Goal: Information Seeking & Learning: Learn about a topic

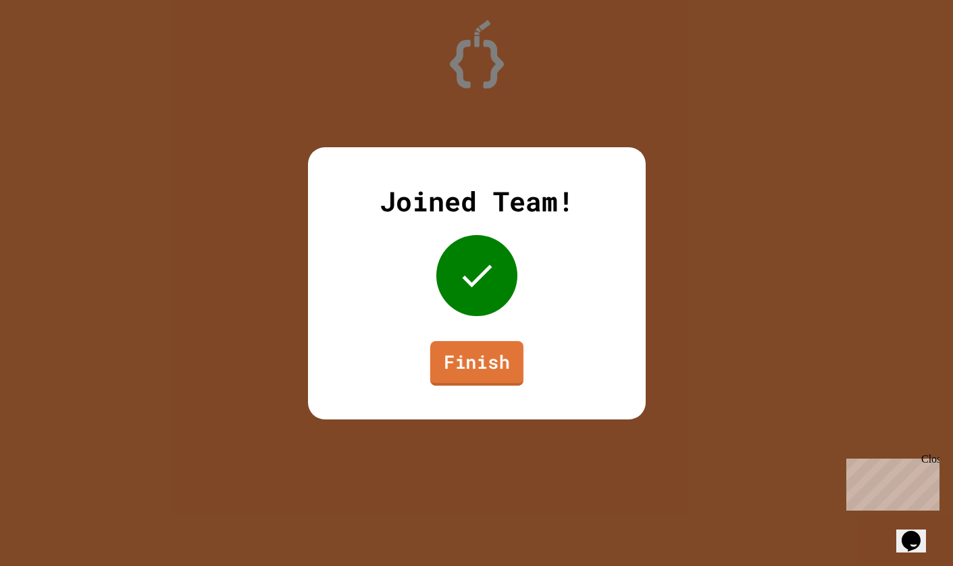
click at [499, 376] on link "Finish" at bounding box center [476, 363] width 93 height 45
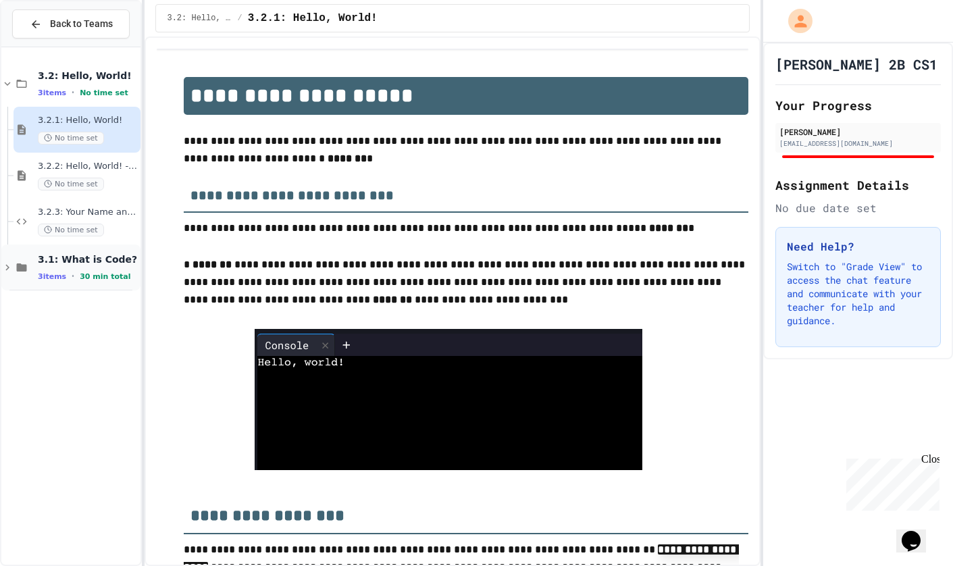
click at [73, 274] on div "3 items • 30 min total" at bounding box center [88, 276] width 100 height 11
click at [66, 285] on div "3.1: What is Code? 3 items • 30 min total" at bounding box center [70, 268] width 139 height 46
drag, startPoint x: 23, startPoint y: 82, endPoint x: 20, endPoint y: 95, distance: 13.1
click at [20, 95] on div "3.2: Hello, World! 3 items • No time set" at bounding box center [70, 84] width 139 height 46
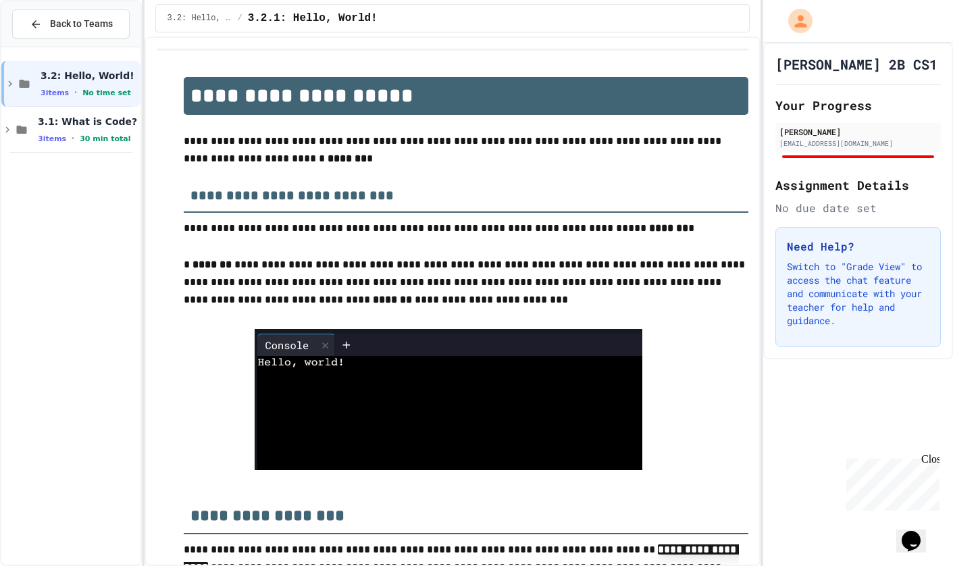
click at [42, 95] on span "3 items" at bounding box center [55, 93] width 28 height 9
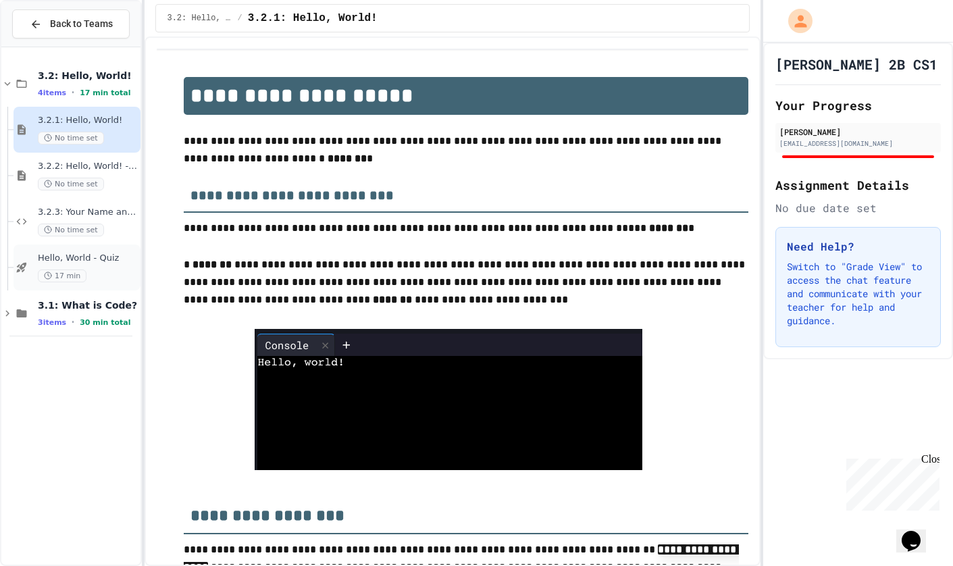
click at [91, 270] on div "17 min" at bounding box center [88, 276] width 100 height 13
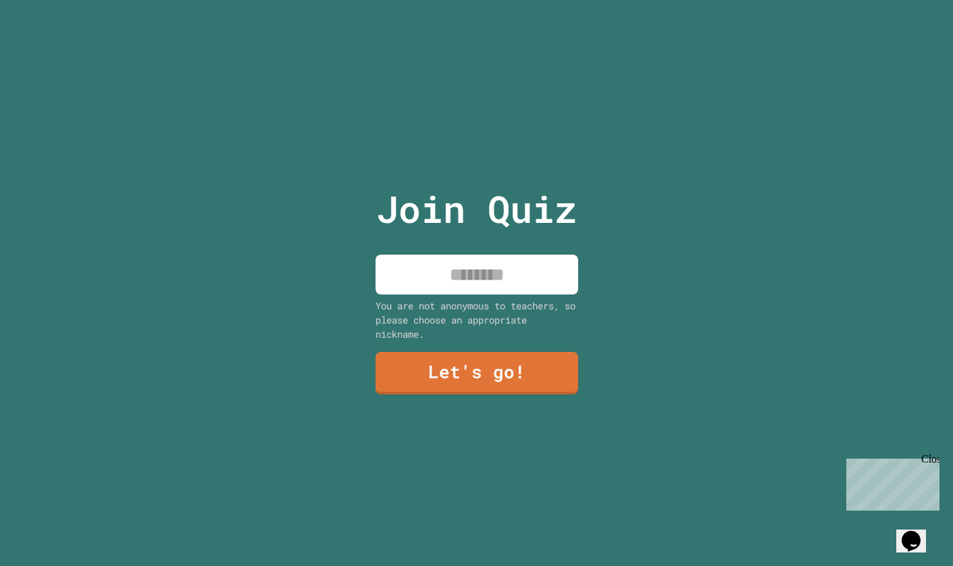
click at [541, 268] on input at bounding box center [477, 275] width 203 height 40
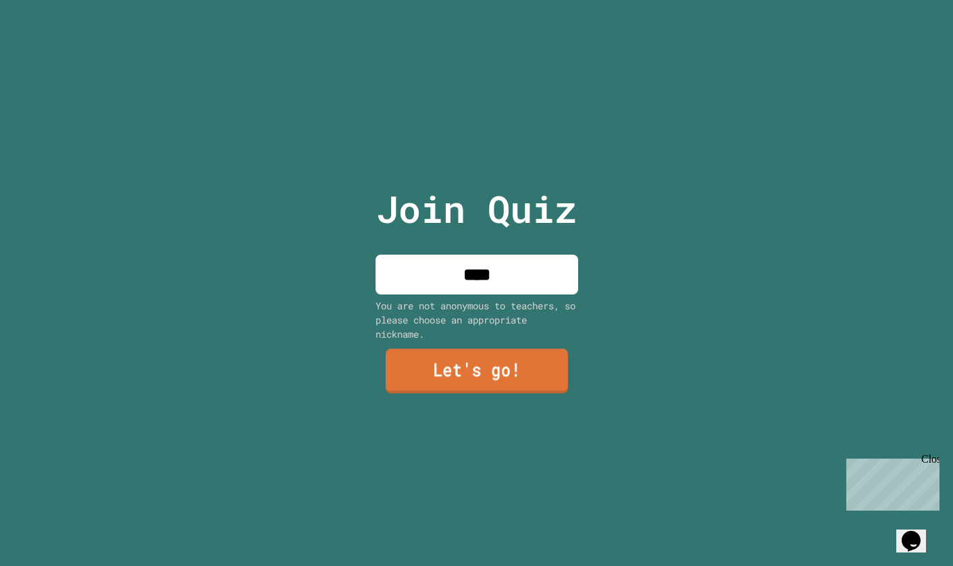
type input "****"
click at [545, 357] on link "Let's go!" at bounding box center [477, 371] width 182 height 45
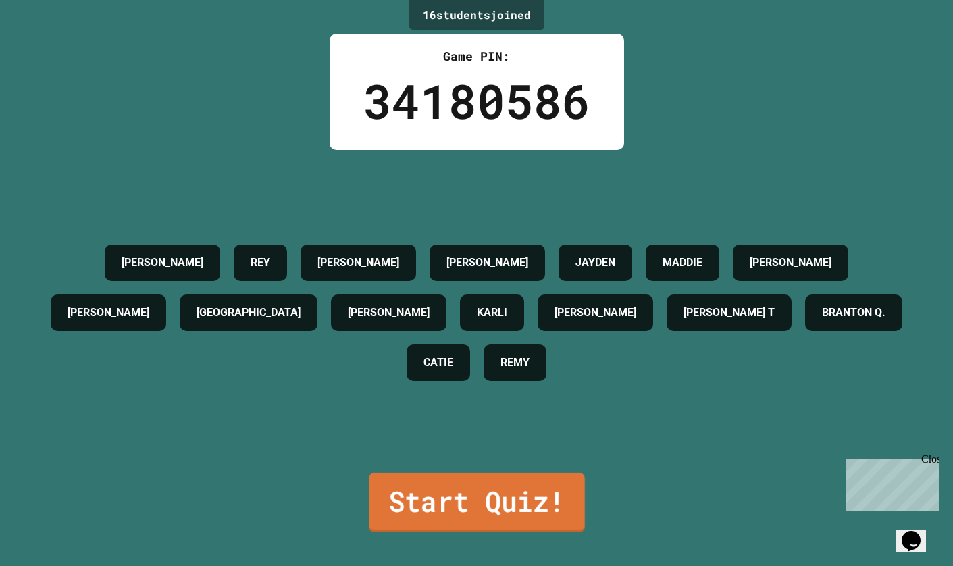
click at [486, 480] on link "Start Quiz!" at bounding box center [477, 502] width 216 height 59
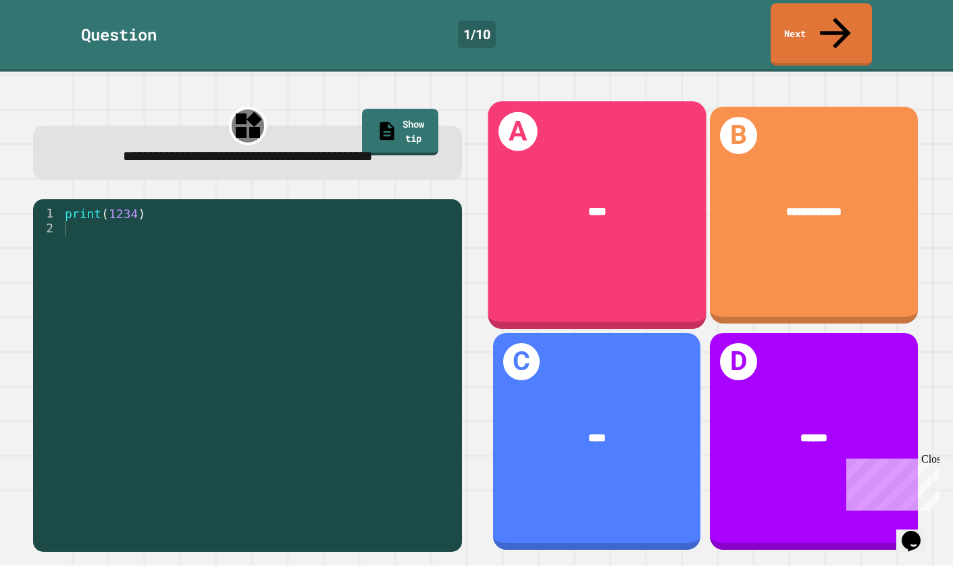
click at [529, 106] on div "A ****" at bounding box center [597, 215] width 218 height 228
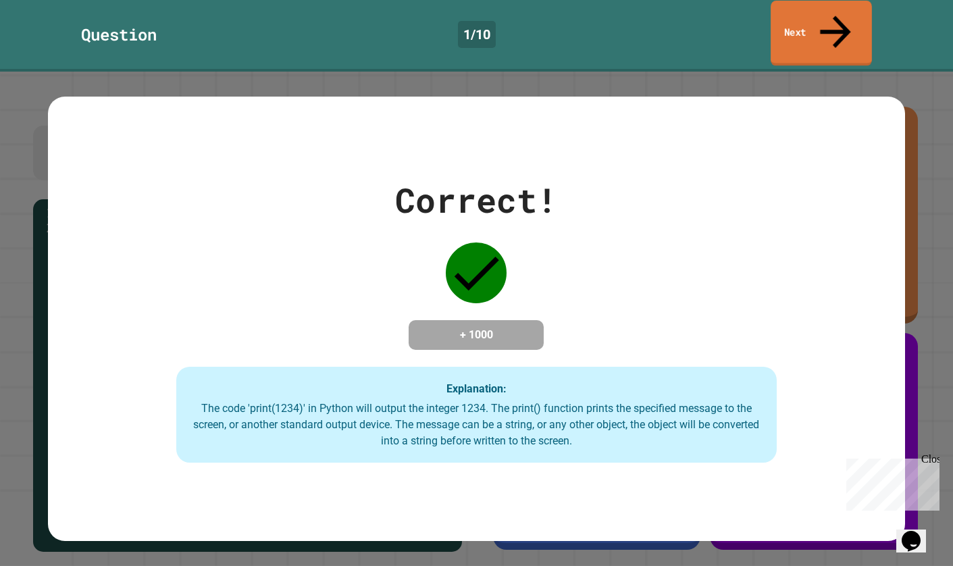
click at [791, 20] on link "Next" at bounding box center [821, 34] width 101 height 66
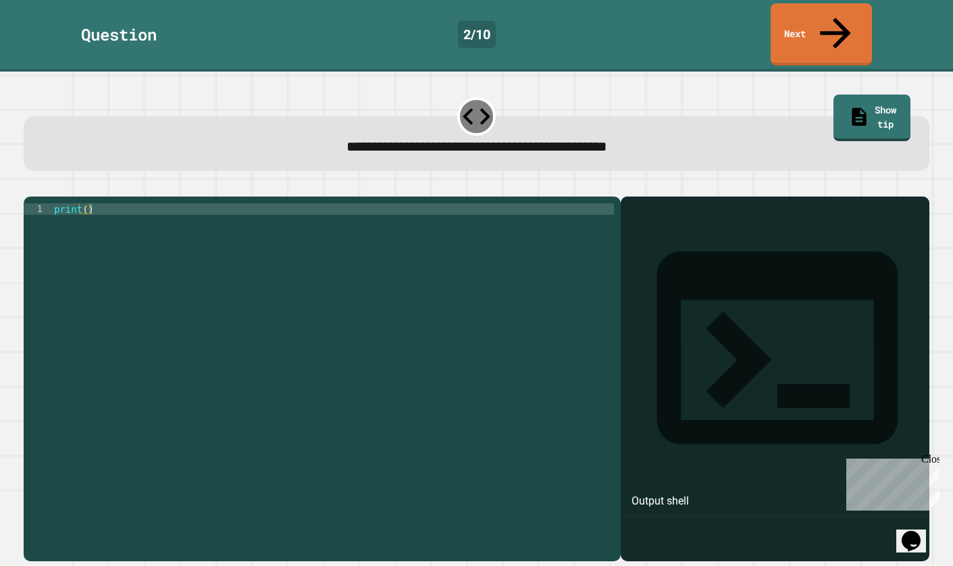
click at [84, 203] on div "print ( )" at bounding box center [332, 381] width 563 height 356
type textarea "**********"
click at [30, 185] on icon "button" at bounding box center [30, 185] width 0 height 0
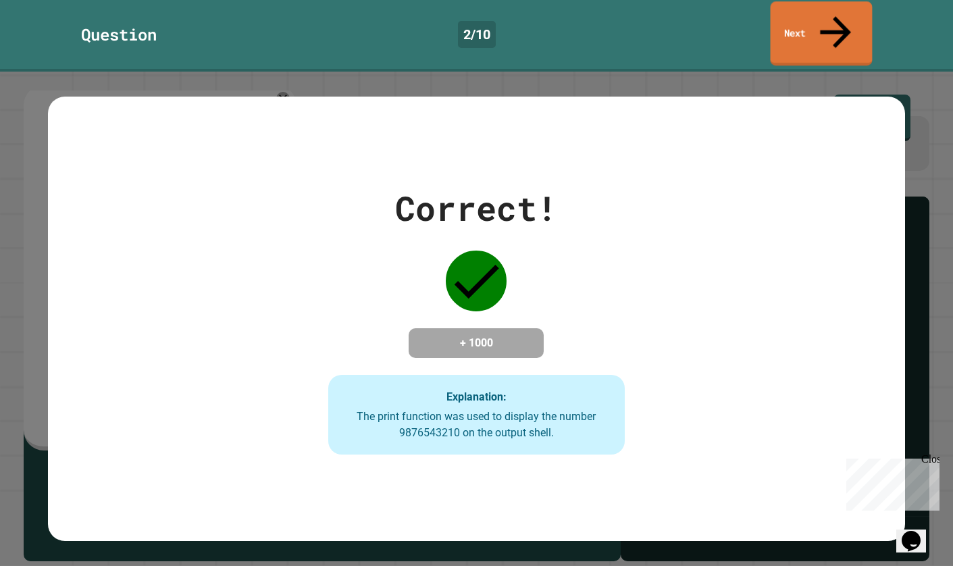
click at [793, 25] on link "Next" at bounding box center [822, 33] width 102 height 64
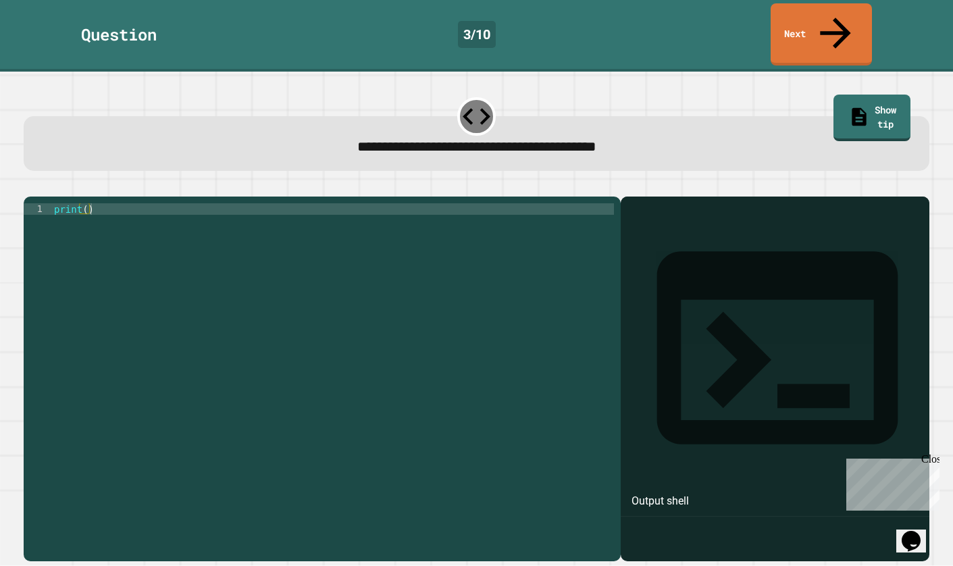
click at [82, 203] on div "print ( )" at bounding box center [332, 381] width 563 height 356
click at [84, 203] on div "print ( )" at bounding box center [332, 381] width 563 height 356
type textarea "**********"
click at [30, 185] on icon "button" at bounding box center [30, 185] width 0 height 0
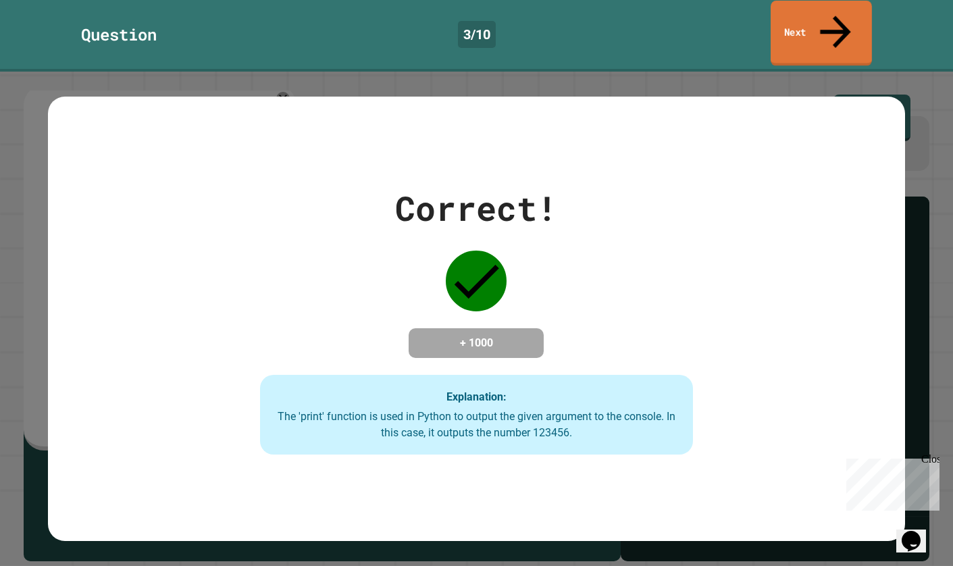
click at [795, 20] on link "Next" at bounding box center [821, 34] width 101 height 66
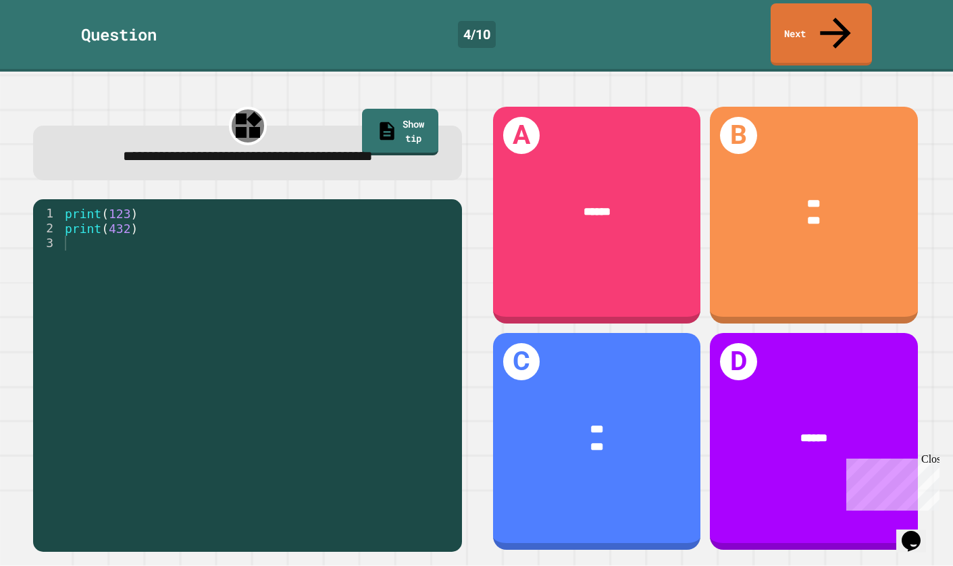
drag, startPoint x: 221, startPoint y: 199, endPoint x: 191, endPoint y: 188, distance: 31.9
click at [191, 188] on div "**********" at bounding box center [247, 329] width 457 height 476
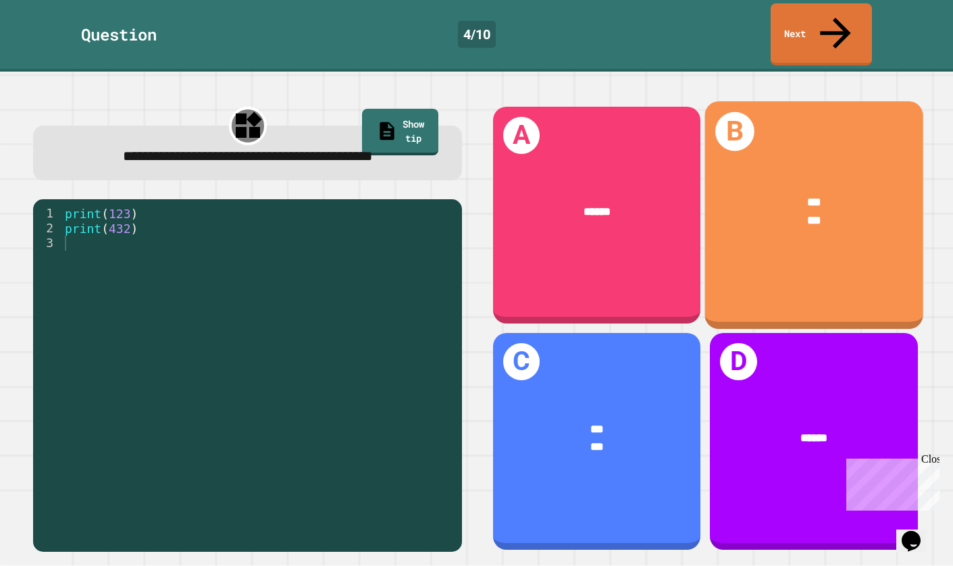
click at [781, 170] on div "*** ***" at bounding box center [814, 211] width 218 height 83
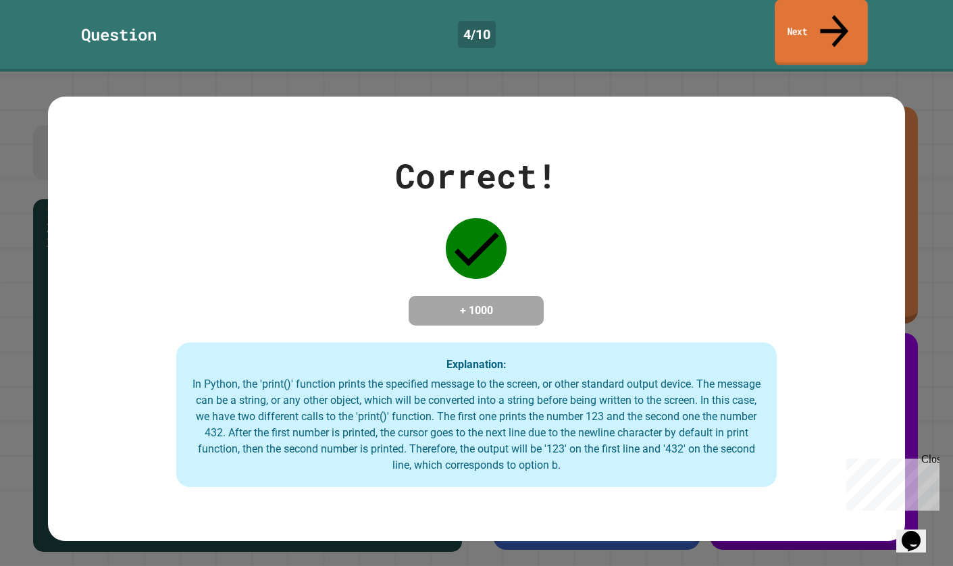
click at [810, 26] on link "Next" at bounding box center [821, 33] width 93 height 66
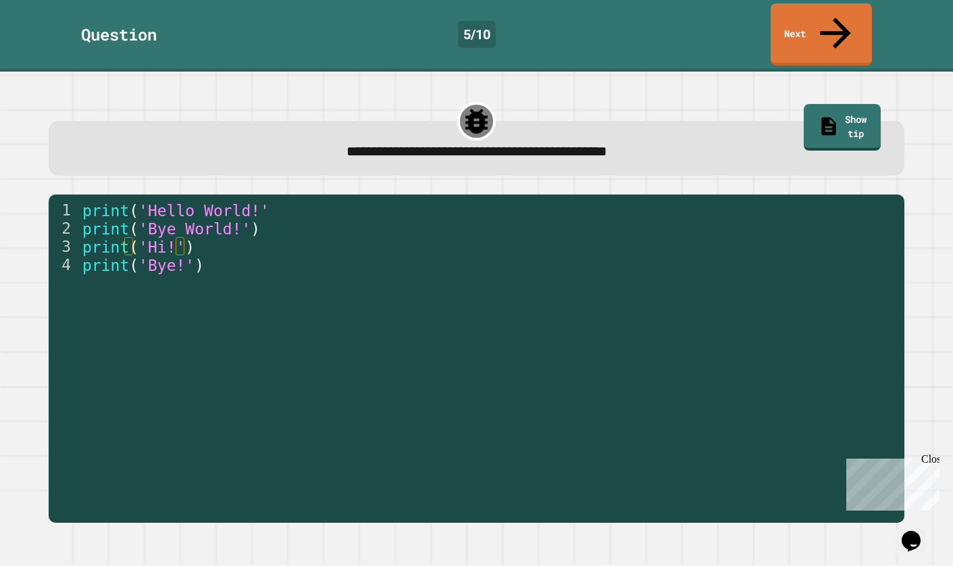
drag, startPoint x: 280, startPoint y: 216, endPoint x: 237, endPoint y: 249, distance: 53.5
click at [237, 249] on div "print ( 'Hello World!' print ( 'Bye World!' ) print ( 'Hi!' ) print ( 'Bye!' )" at bounding box center [489, 374] width 818 height 347
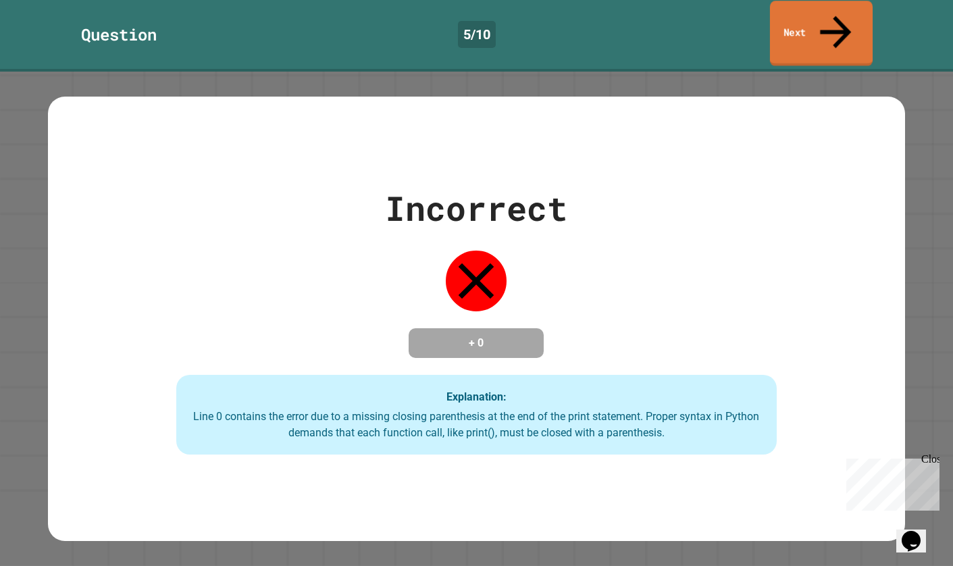
click at [806, 1] on div "Question 5 / 10 Next" at bounding box center [476, 36] width 953 height 72
drag, startPoint x: 794, startPoint y: 25, endPoint x: 784, endPoint y: 29, distance: 10.3
click at [786, 28] on link "Next" at bounding box center [822, 34] width 100 height 66
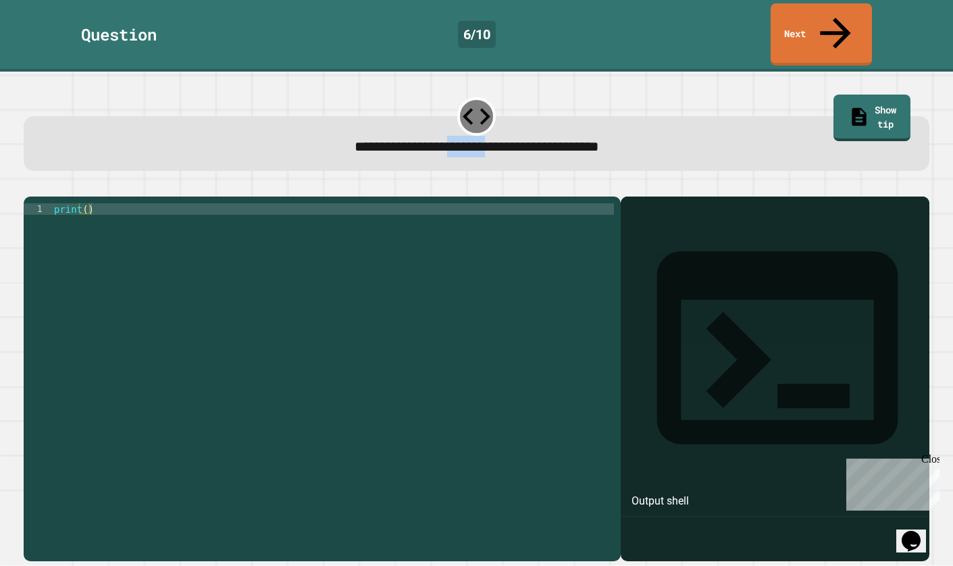
drag, startPoint x: 419, startPoint y: 117, endPoint x: 479, endPoint y: 128, distance: 61.2
click at [479, 128] on div "**********" at bounding box center [476, 143] width 905 height 54
copy span "*******"
click at [97, 203] on div "print ( )" at bounding box center [332, 381] width 563 height 356
click at [84, 203] on div "print ( )" at bounding box center [332, 381] width 563 height 356
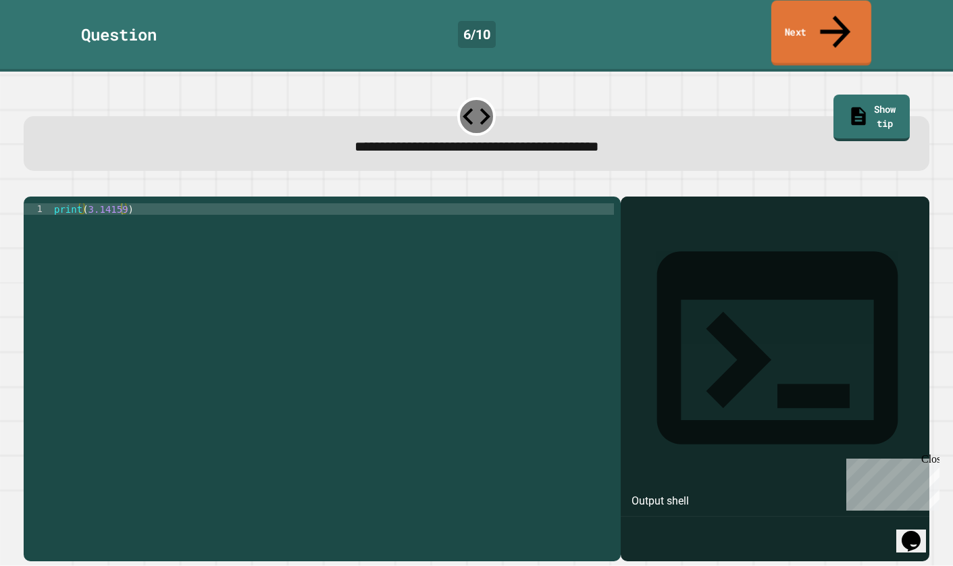
click at [835, 13] on icon at bounding box center [835, 31] width 45 height 48
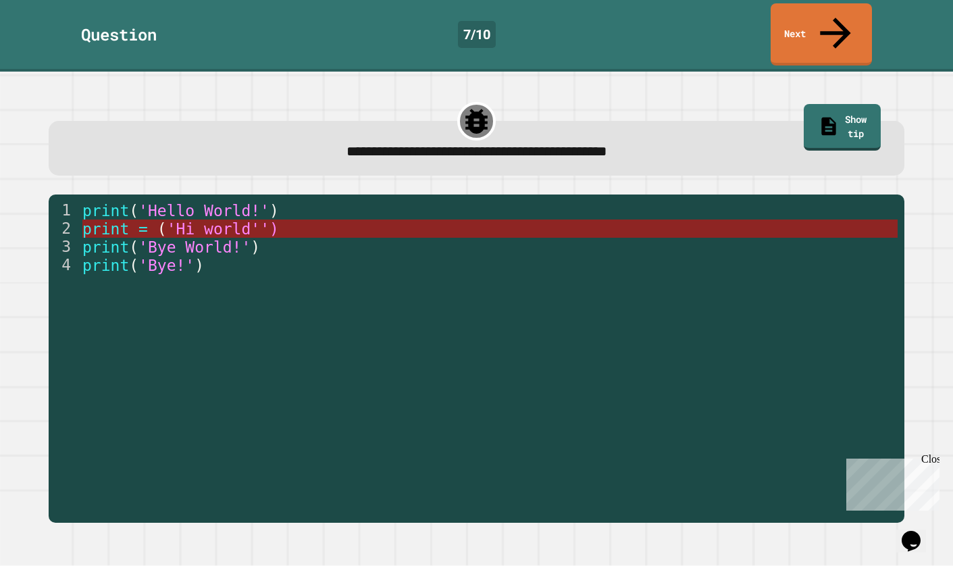
click at [170, 220] on span "'Hi world'')" at bounding box center [223, 229] width 112 height 18
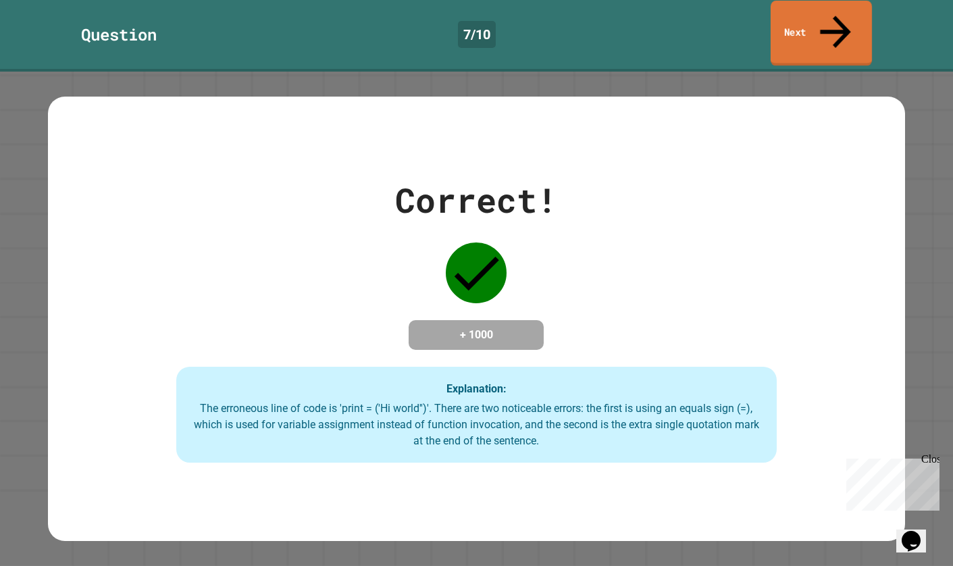
click at [864, 7] on link "Next" at bounding box center [821, 34] width 101 height 66
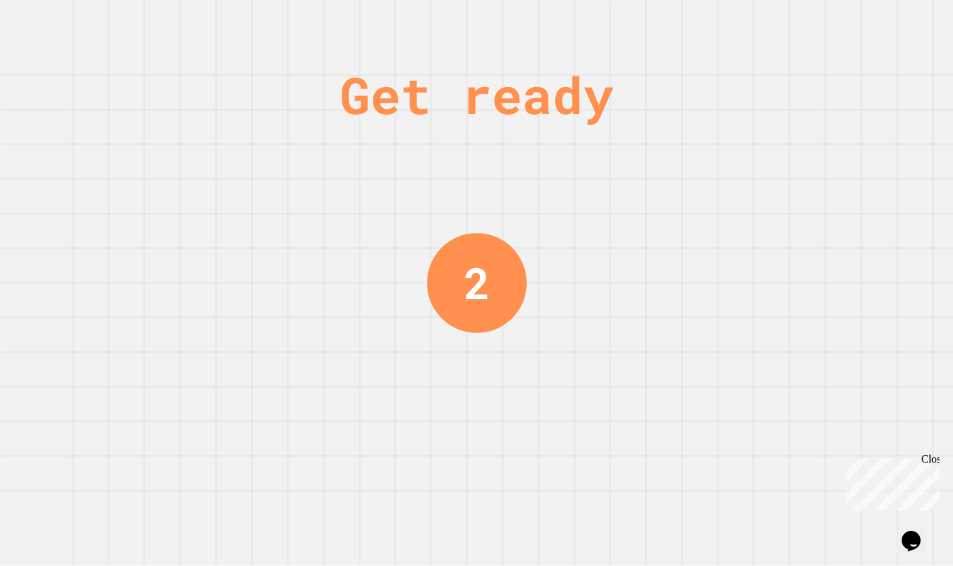
drag, startPoint x: 524, startPoint y: 14, endPoint x: 447, endPoint y: 75, distance: 98.6
click at [444, 82] on div "Get ready" at bounding box center [477, 95] width 274 height 76
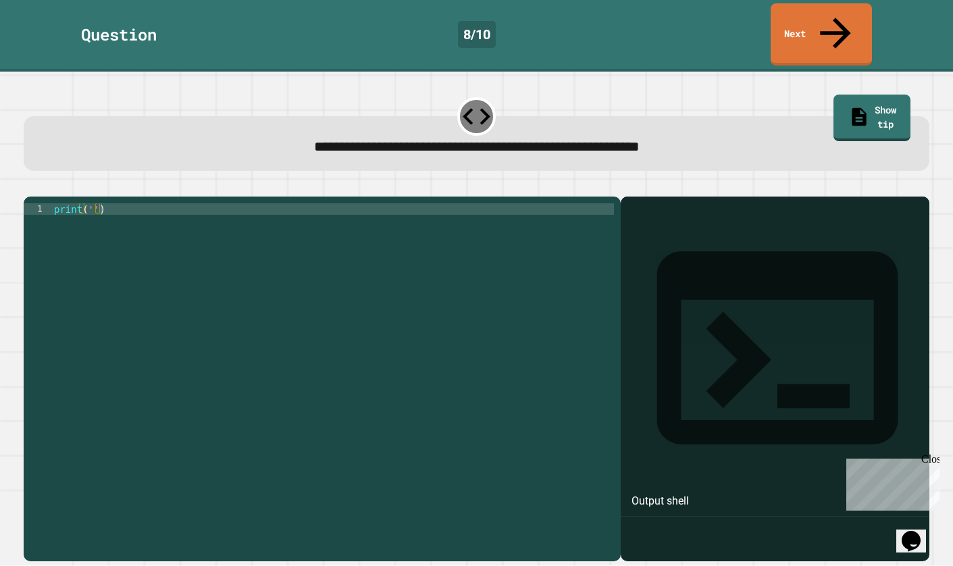
click at [464, 100] on icon at bounding box center [476, 116] width 32 height 32
click at [480, 21] on div "8 / 10" at bounding box center [477, 34] width 38 height 27
drag, startPoint x: 365, startPoint y: 118, endPoint x: 532, endPoint y: 138, distance: 168.7
click at [532, 138] on div "**********" at bounding box center [476, 143] width 905 height 54
copy span "**********"
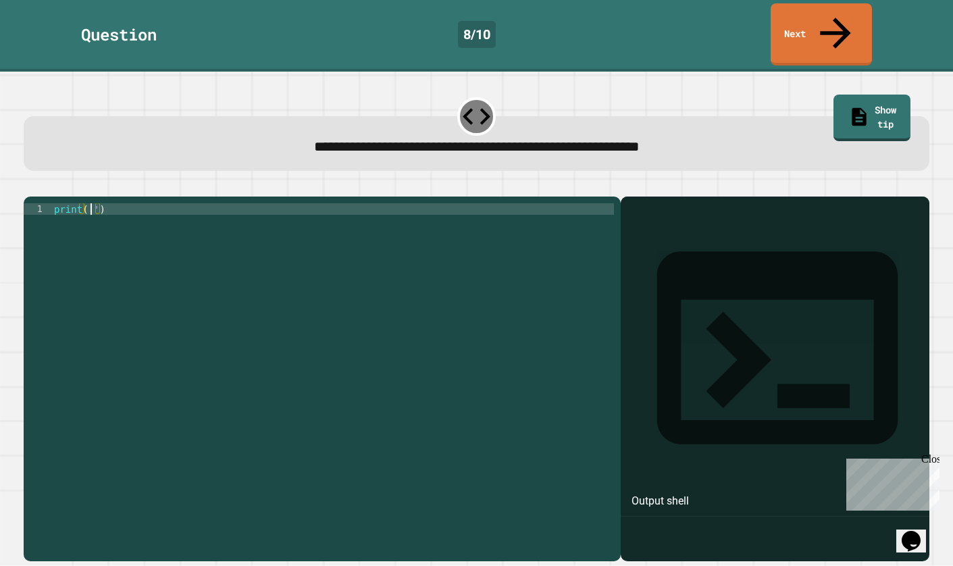
click at [89, 203] on div "print ( '' )" at bounding box center [332, 381] width 563 height 356
drag, startPoint x: 103, startPoint y: 191, endPoint x: 116, endPoint y: 191, distance: 12.9
click at [103, 203] on div "print ( 'It' s a beautiful day ')" at bounding box center [332, 381] width 563 height 356
click at [61, 180] on div at bounding box center [476, 188] width 905 height 16
drag, startPoint x: 56, startPoint y: 171, endPoint x: 41, endPoint y: 171, distance: 14.9
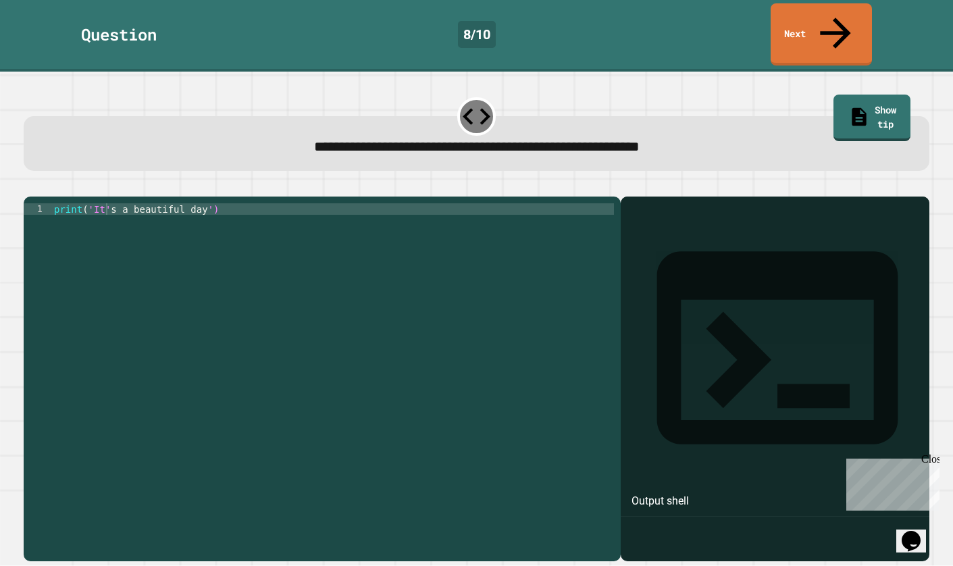
click at [53, 180] on div at bounding box center [476, 188] width 905 height 16
click at [30, 185] on icon "button" at bounding box center [30, 185] width 0 height 0
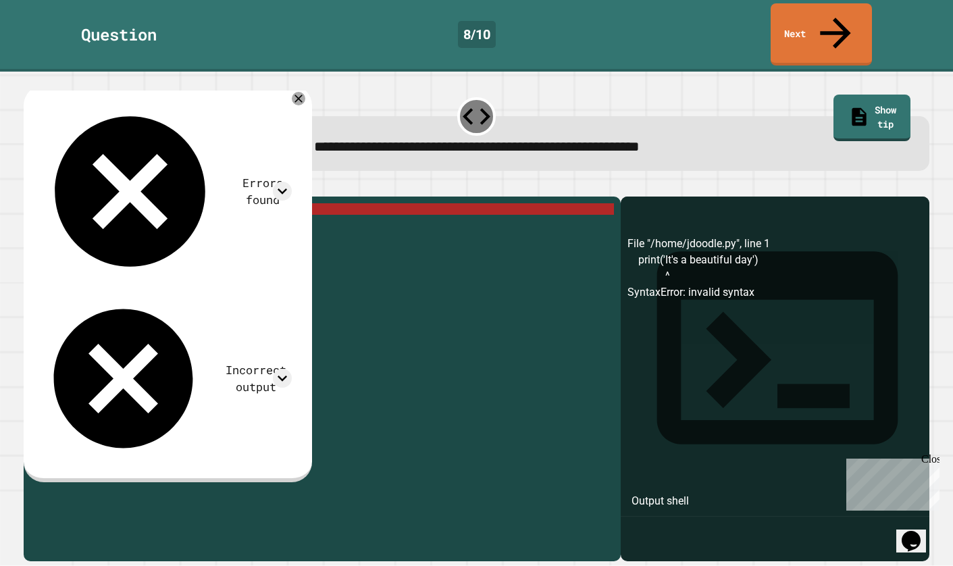
click at [197, 203] on div "print ( 'It' s a beautiful day ')" at bounding box center [332, 381] width 563 height 356
click at [182, 203] on div "print ( 'It' s a beautiful day ')" at bounding box center [332, 381] width 563 height 356
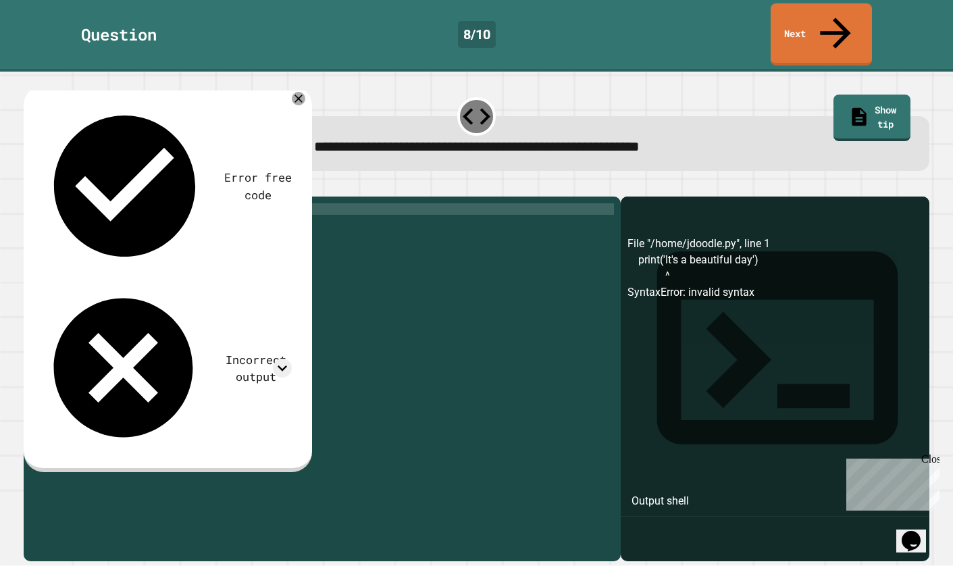
scroll to position [0, 11]
click at [43, 189] on icon "button" at bounding box center [39, 193] width 7 height 9
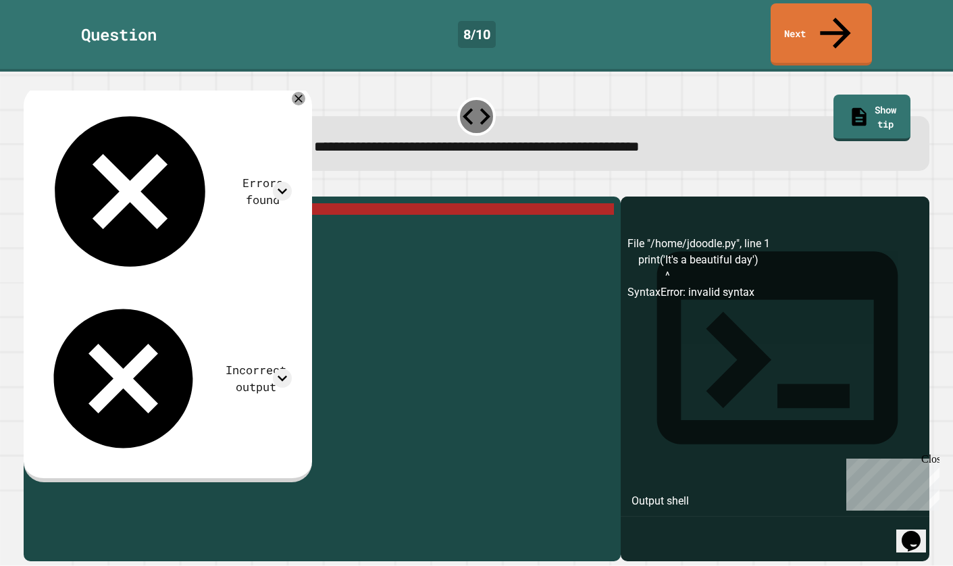
scroll to position [0, 10]
click at [130, 203] on div "print ( 'It' s a beautiful day ')" at bounding box center [332, 381] width 563 height 356
click at [103, 203] on div "print ( 'It' s a beautiful day ')" at bounding box center [332, 381] width 563 height 356
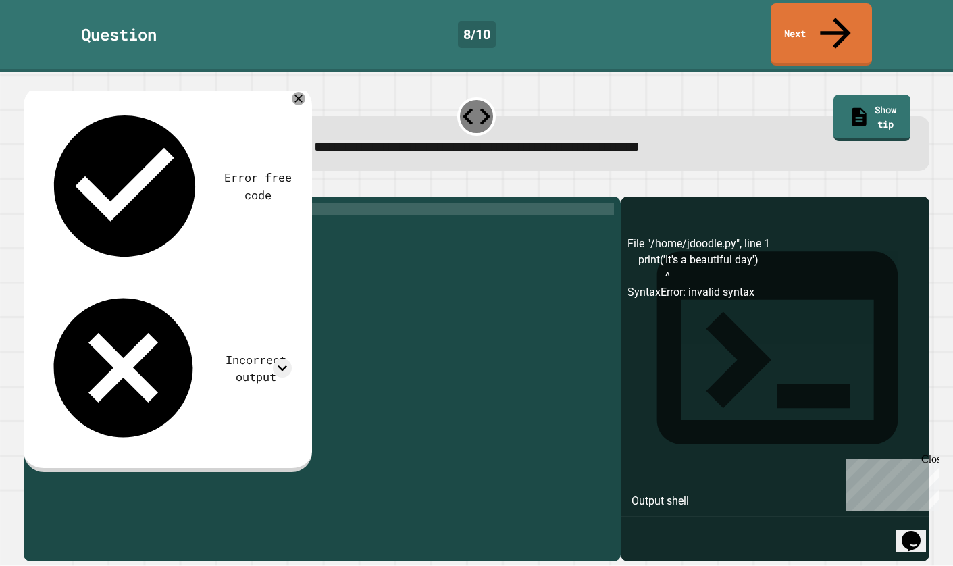
click at [43, 189] on icon "button" at bounding box center [39, 193] width 7 height 9
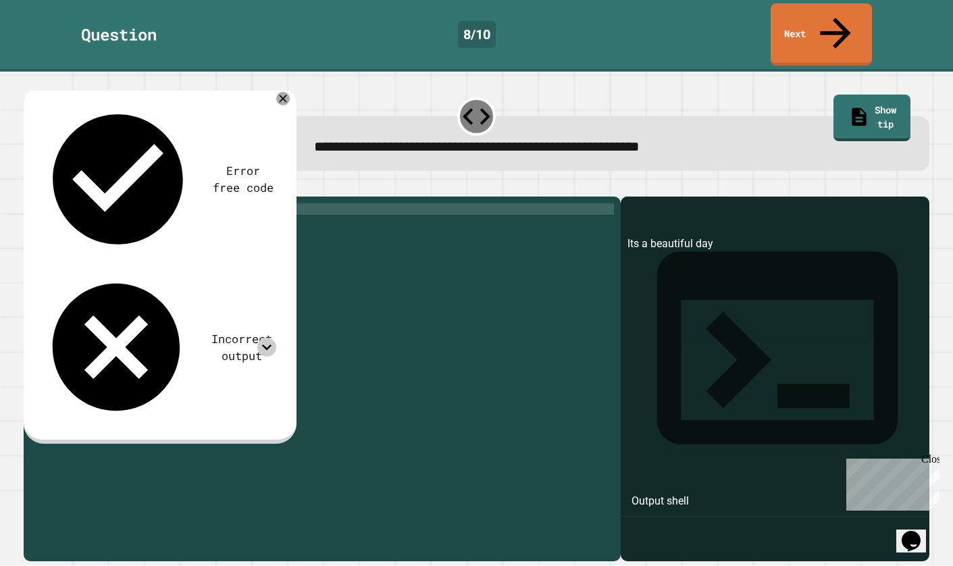
click at [274, 338] on icon at bounding box center [266, 347] width 19 height 19
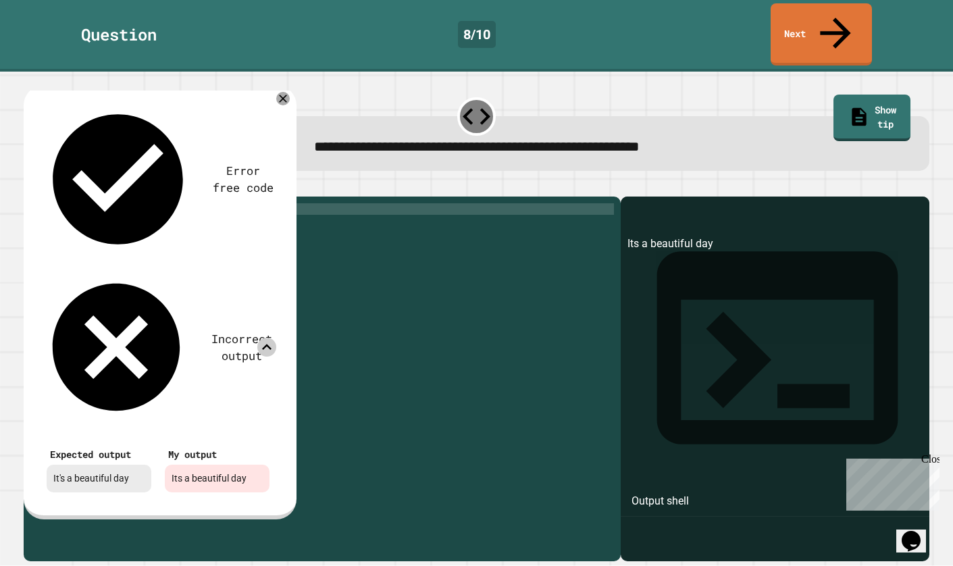
click at [265, 338] on icon at bounding box center [266, 347] width 19 height 19
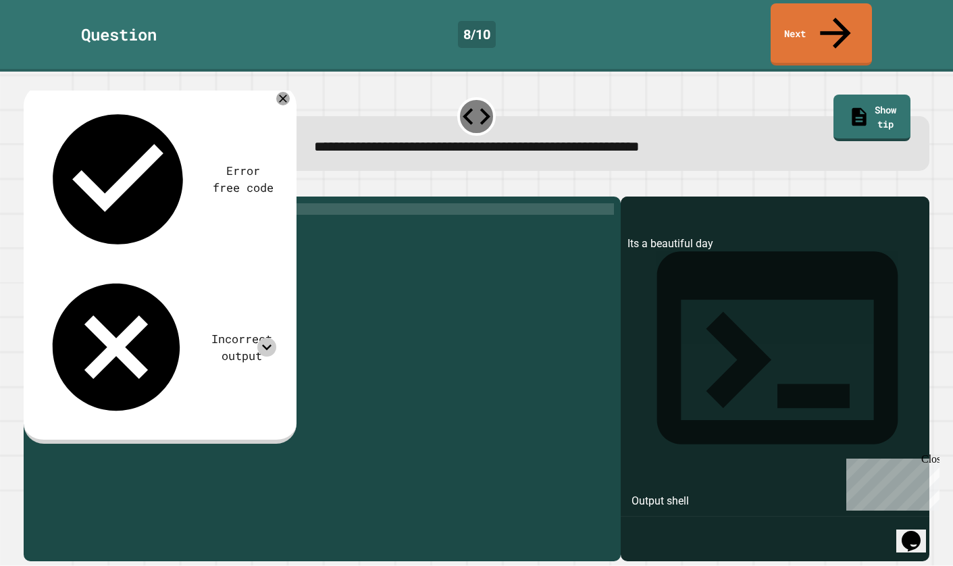
drag, startPoint x: 98, startPoint y: 194, endPoint x: 97, endPoint y: 201, distance: 7.5
click at [97, 203] on div "print ( 'Its a beautiful day' )" at bounding box center [332, 381] width 563 height 356
click at [30, 185] on icon "button" at bounding box center [30, 185] width 0 height 0
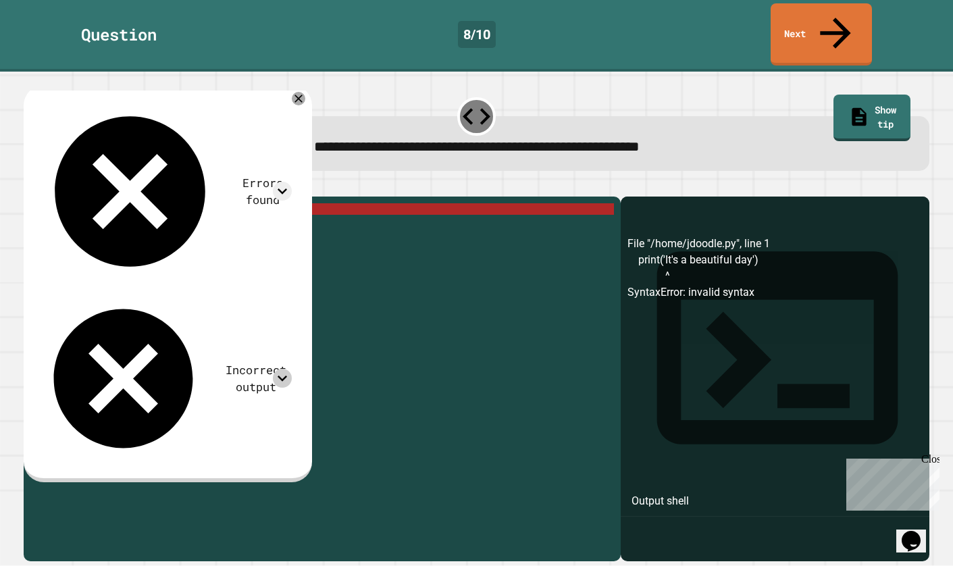
click at [292, 369] on div at bounding box center [282, 378] width 19 height 19
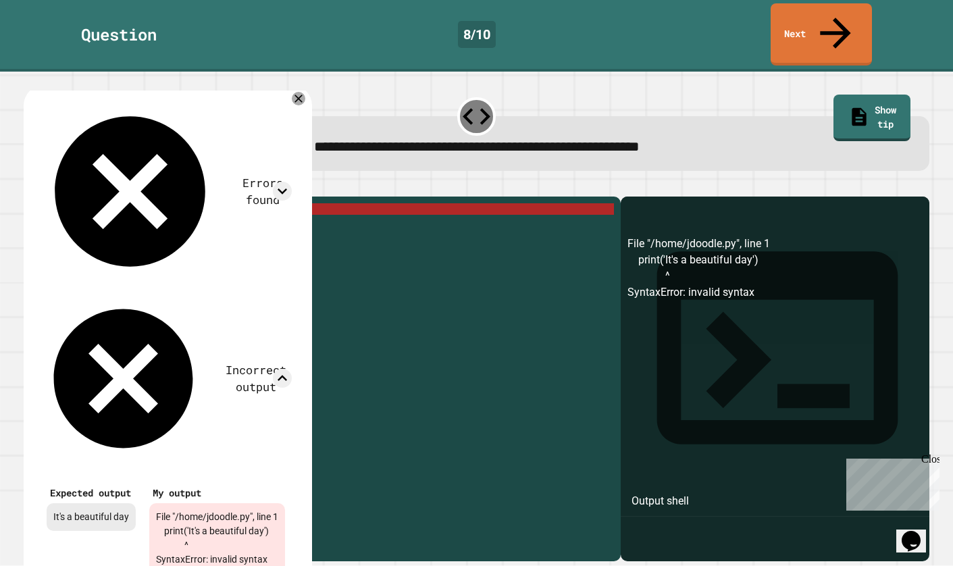
click at [312, 111] on div "Errors found File "/home/jdoodle.py", line 1 print('It's a beautiful day') ^ Sy…" at bounding box center [168, 343] width 289 height 516
click at [287, 376] on icon at bounding box center [282, 379] width 9 height 6
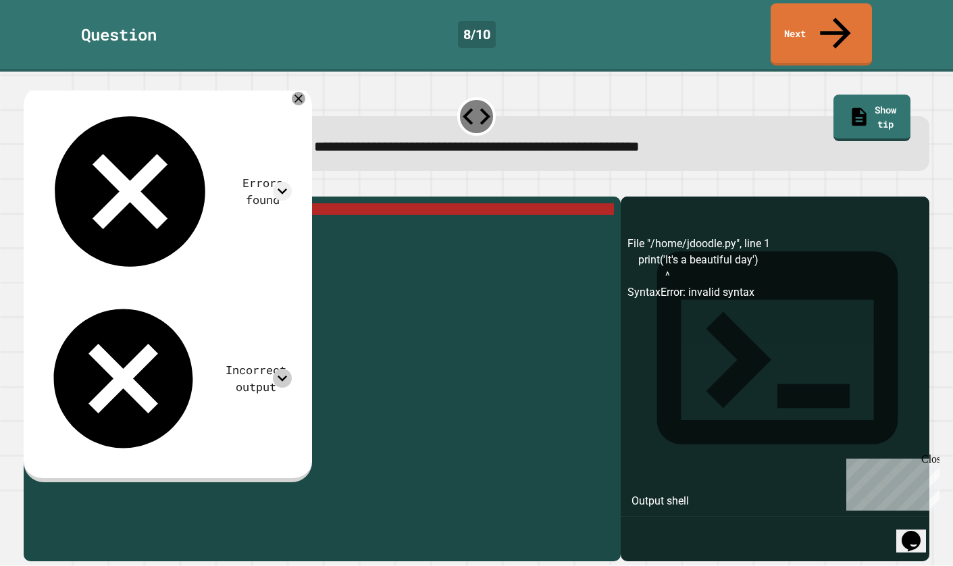
drag, startPoint x: 305, startPoint y: 108, endPoint x: 297, endPoint y: 114, distance: 10.1
click at [292, 295] on div "Incorrect output" at bounding box center [166, 378] width 252 height 167
click at [292, 369] on icon at bounding box center [282, 378] width 19 height 19
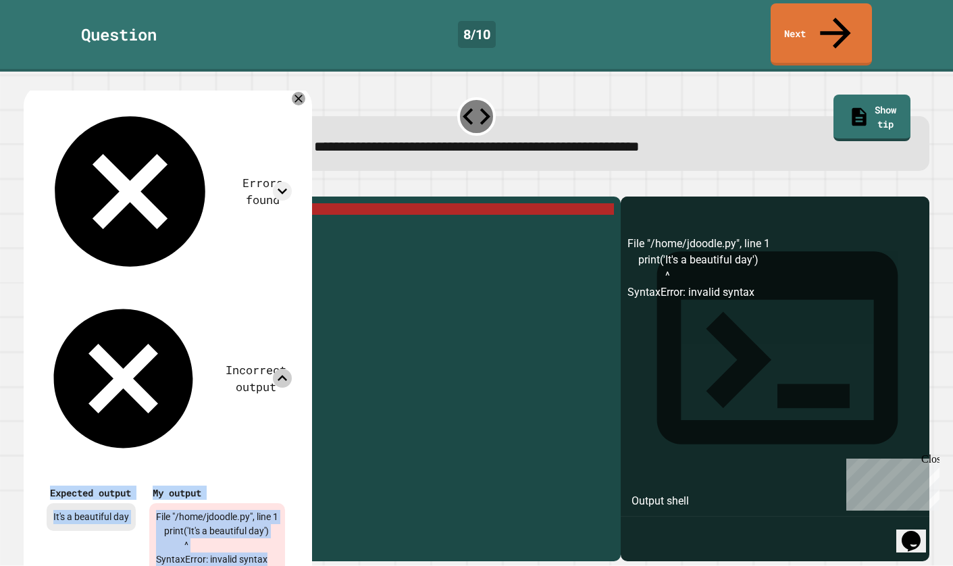
click at [125, 476] on div "Expected output It's a beautiful day" at bounding box center [91, 528] width 103 height 105
click at [119, 476] on div "Expected output It's a beautiful day" at bounding box center [91, 528] width 103 height 105
drag, startPoint x: 302, startPoint y: 128, endPoint x: 307, endPoint y: 117, distance: 12.4
click at [299, 117] on div "Errors found File "/home/jdoodle.py", line 1 print('It's a beautiful day') ^ Sy…" at bounding box center [166, 341] width 266 height 493
click at [292, 369] on icon at bounding box center [282, 378] width 19 height 19
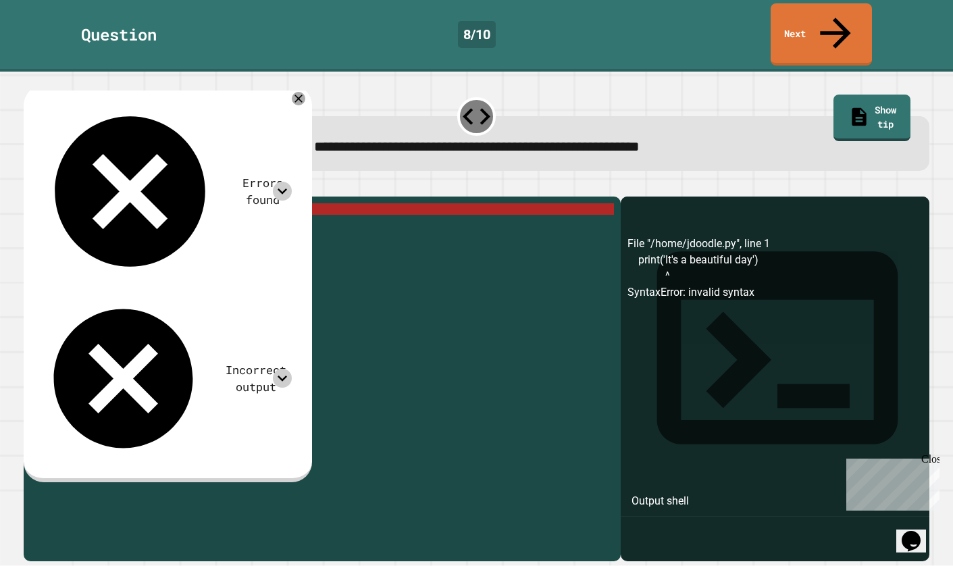
drag, startPoint x: 300, startPoint y: 77, endPoint x: 301, endPoint y: 84, distance: 6.9
click at [292, 182] on icon at bounding box center [282, 191] width 19 height 19
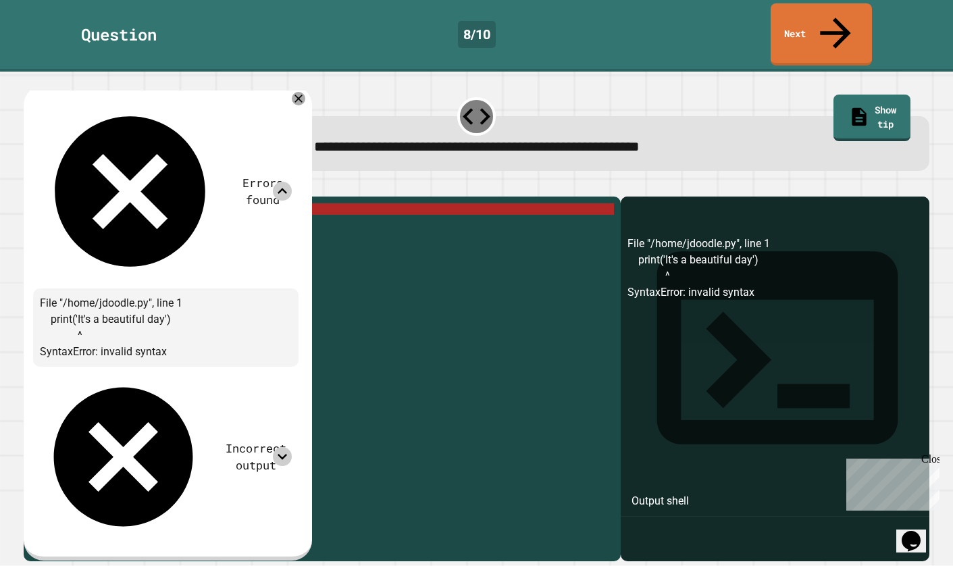
click at [292, 182] on icon at bounding box center [282, 191] width 19 height 19
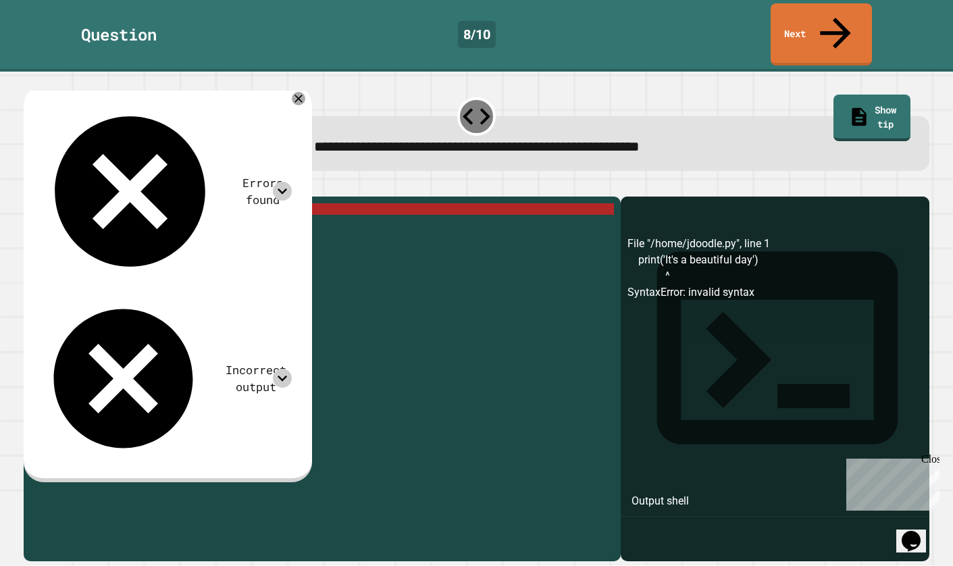
click at [57, 185] on icon "button" at bounding box center [57, 185] width 0 height 0
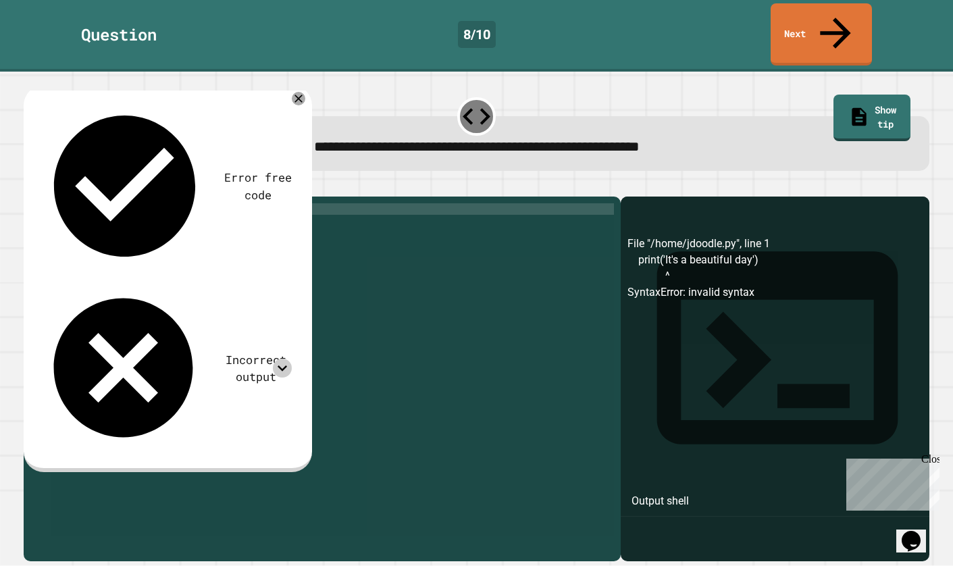
scroll to position [0, 3]
click at [87, 203] on div "print ( '' )" at bounding box center [332, 369] width 563 height 333
click at [30, 185] on icon "button" at bounding box center [30, 185] width 0 height 0
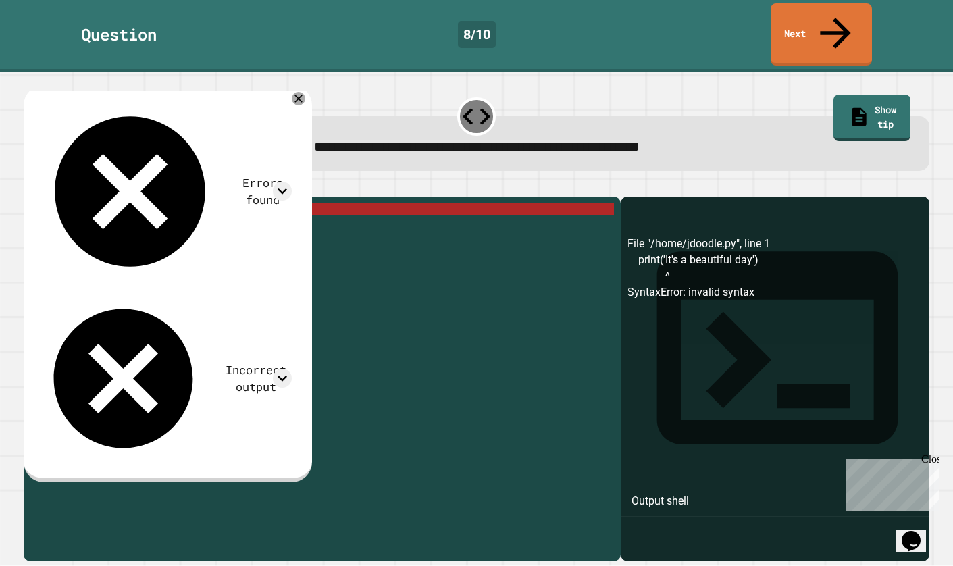
click at [198, 203] on div "print ( 'It' s a beautiful day ')" at bounding box center [332, 381] width 563 height 356
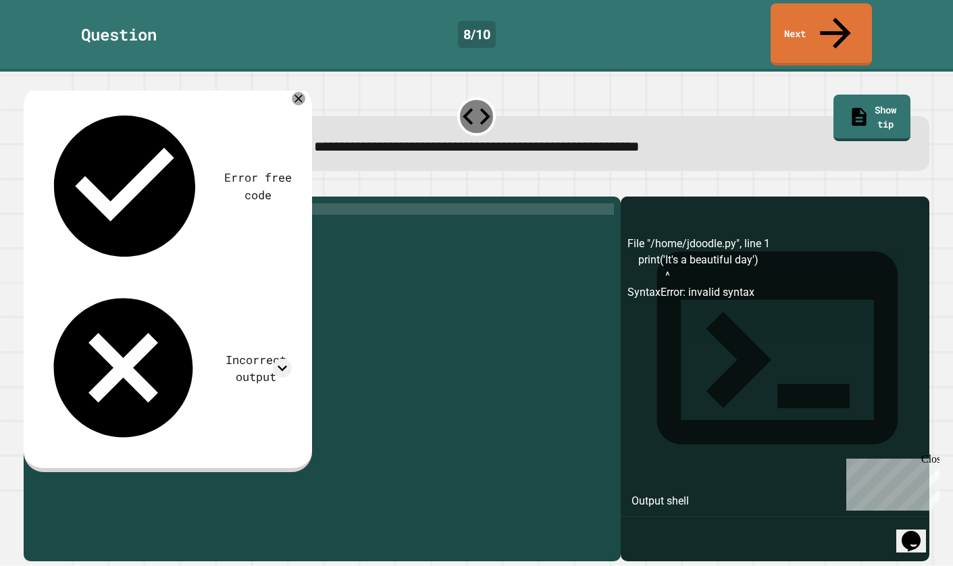
click at [86, 203] on div "print ( 'It' s a beautiful day ")" at bounding box center [332, 381] width 563 height 356
type textarea "**********"
click at [30, 185] on icon "button" at bounding box center [30, 185] width 0 height 0
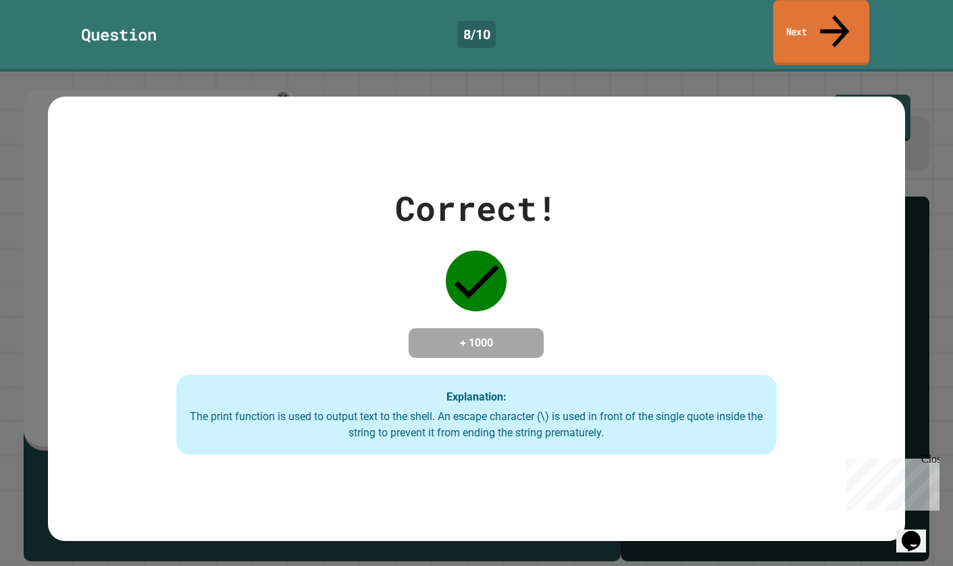
click at [782, 14] on link "Next" at bounding box center [822, 33] width 96 height 66
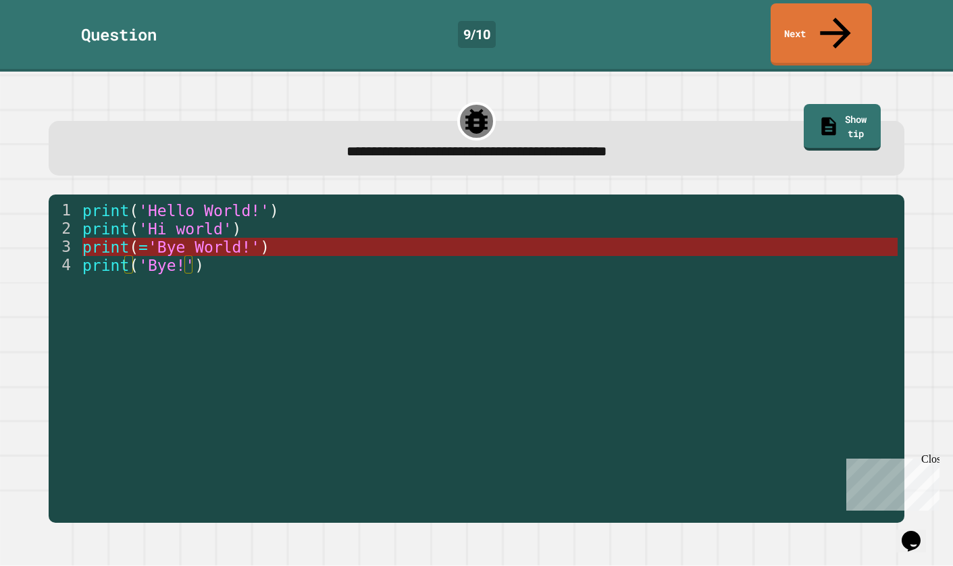
click at [220, 239] on span "'Bye World!'" at bounding box center [204, 248] width 112 height 18
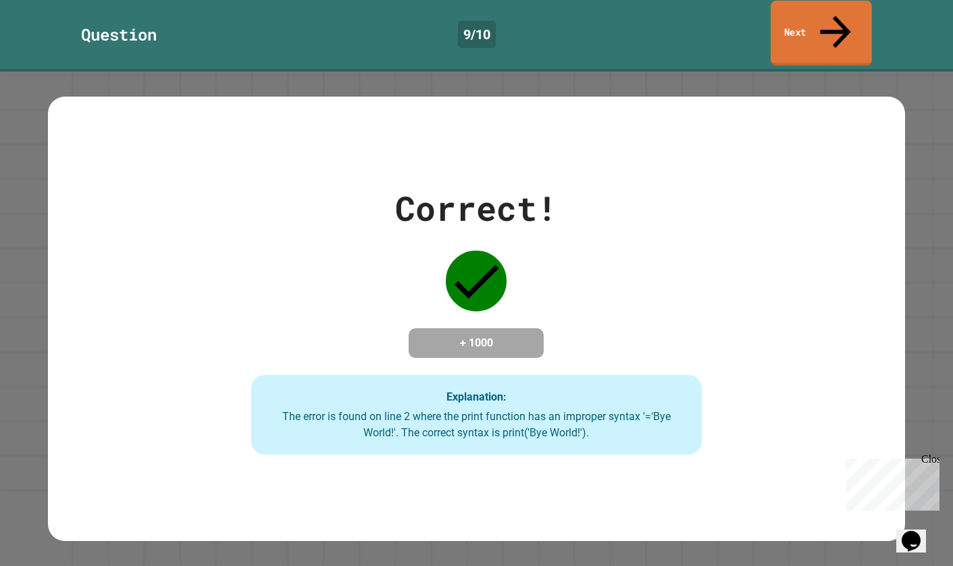
click at [791, 25] on link "Next" at bounding box center [821, 34] width 101 height 66
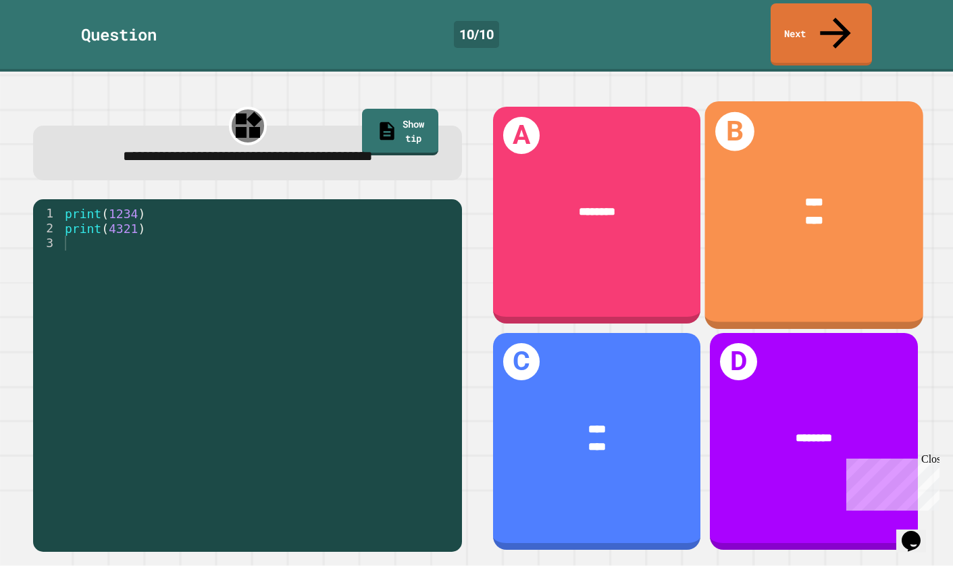
click at [798, 218] on div "**** ****" at bounding box center [814, 211] width 218 height 83
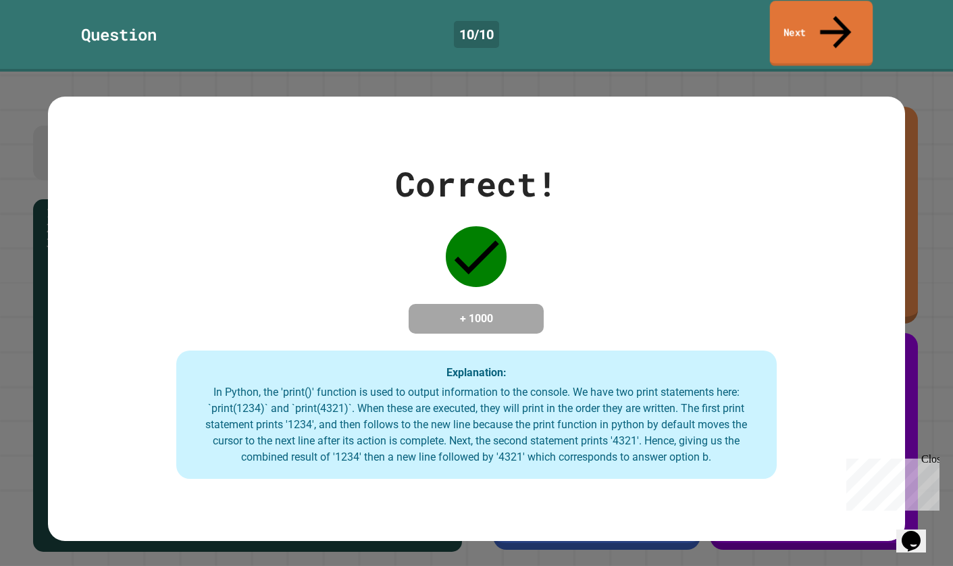
click at [802, 18] on link "Next" at bounding box center [821, 34] width 103 height 66
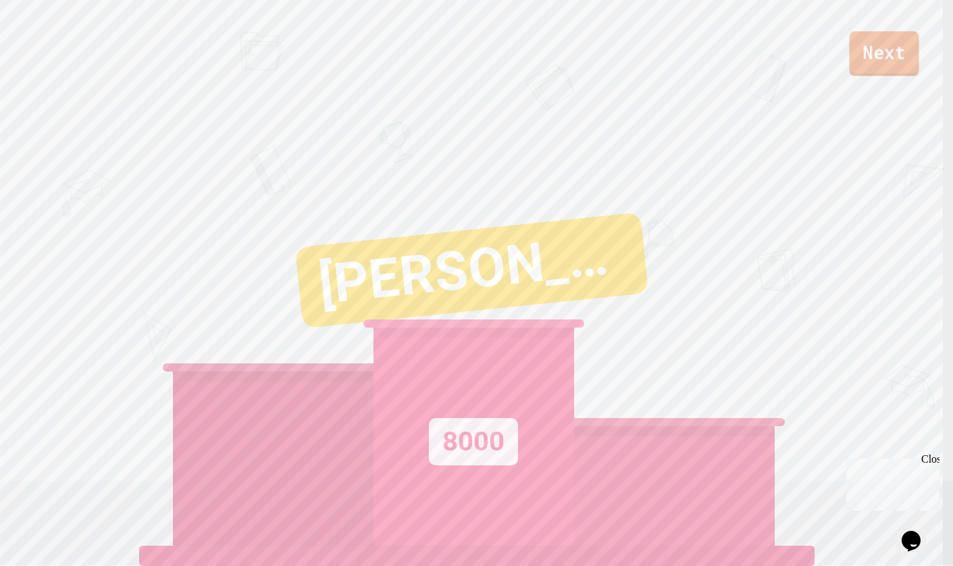
click at [891, 69] on link "Next" at bounding box center [884, 53] width 70 height 45
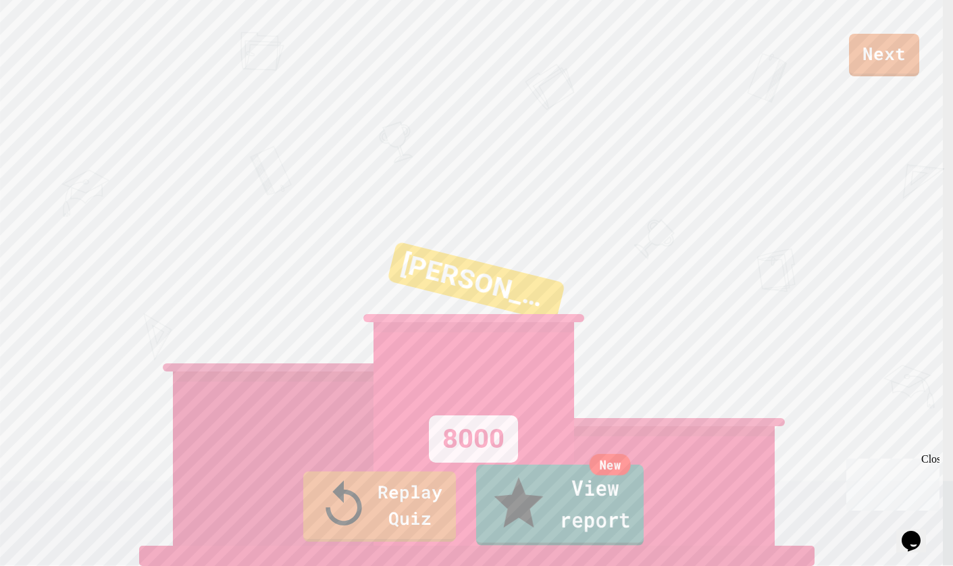
click at [574, 528] on link "New View report" at bounding box center [560, 505] width 168 height 81
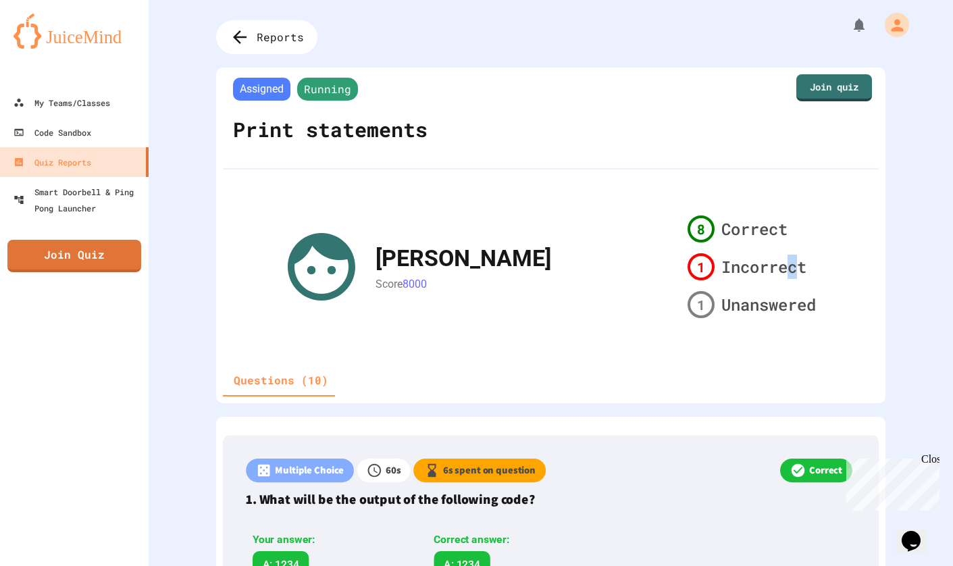
click at [786, 266] on span "Incorrect" at bounding box center [764, 267] width 85 height 24
drag, startPoint x: 725, startPoint y: 289, endPoint x: 711, endPoint y: 289, distance: 13.5
click at [724, 289] on div "8 Correct 1 Incorrect 1 Unanswered" at bounding box center [751, 267] width 139 height 114
click at [700, 288] on div "8 Correct 1 Incorrect 1 Unanswered" at bounding box center [751, 267] width 139 height 114
click at [793, 269] on span "Incorrect" at bounding box center [764, 267] width 85 height 24
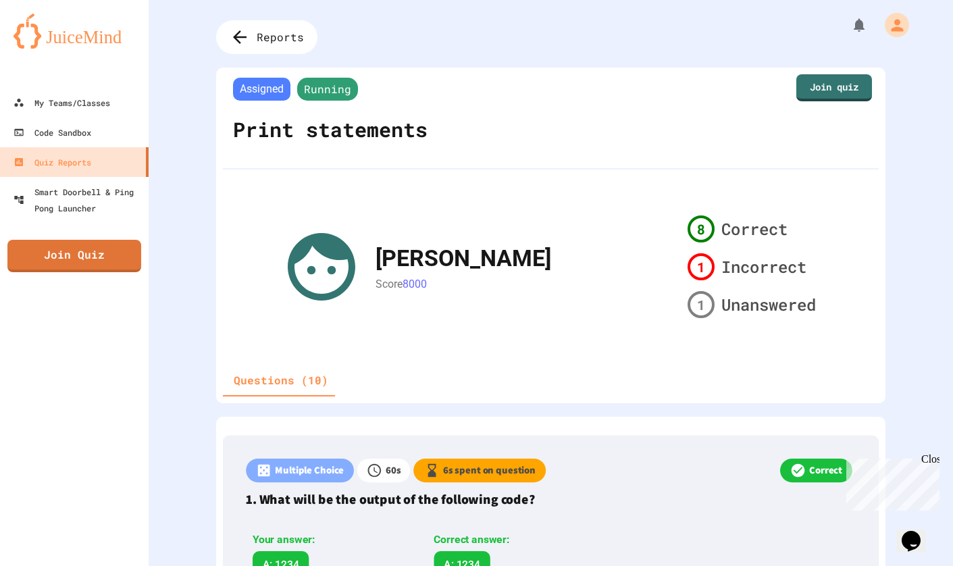
click at [682, 268] on div "8 Correct 1 Incorrect 1 Unanswered" at bounding box center [751, 267] width 139 height 114
drag, startPoint x: 703, startPoint y: 268, endPoint x: 724, endPoint y: 270, distance: 21.8
click at [720, 269] on div "1 Incorrect" at bounding box center [747, 266] width 119 height 27
drag, startPoint x: 734, startPoint y: 303, endPoint x: 662, endPoint y: 301, distance: 71.6
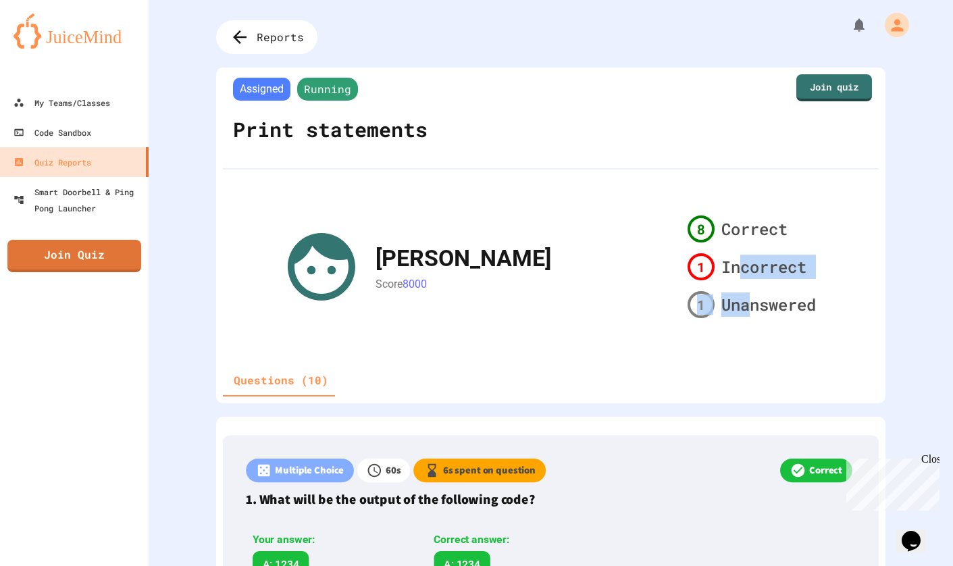
click at [701, 303] on div "8 Correct 1 Incorrect 1 Unanswered" at bounding box center [751, 267] width 139 height 114
click at [847, 93] on link "Join quiz" at bounding box center [834, 86] width 69 height 28
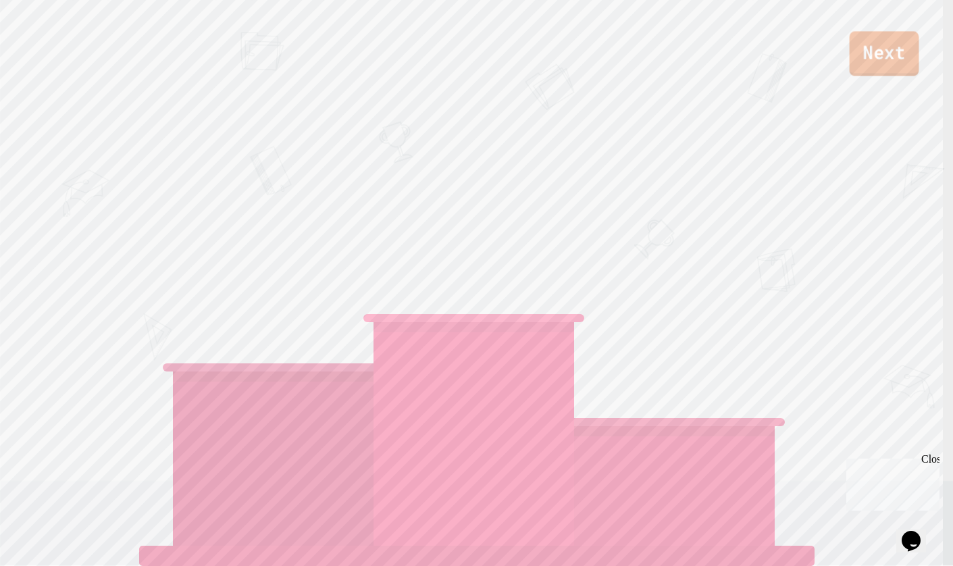
click at [870, 70] on link "Next" at bounding box center [885, 53] width 70 height 45
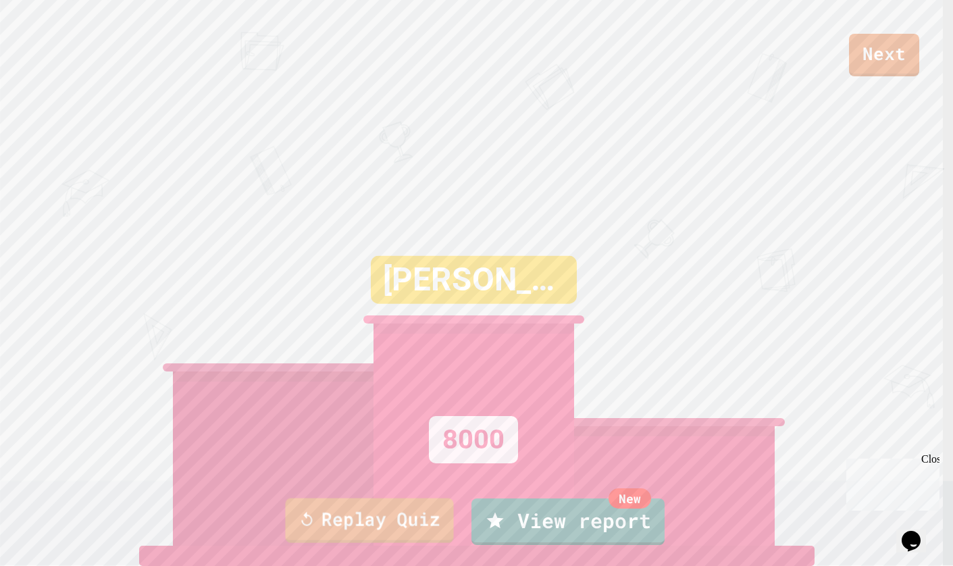
click at [432, 504] on link "Replay Quiz" at bounding box center [369, 521] width 168 height 45
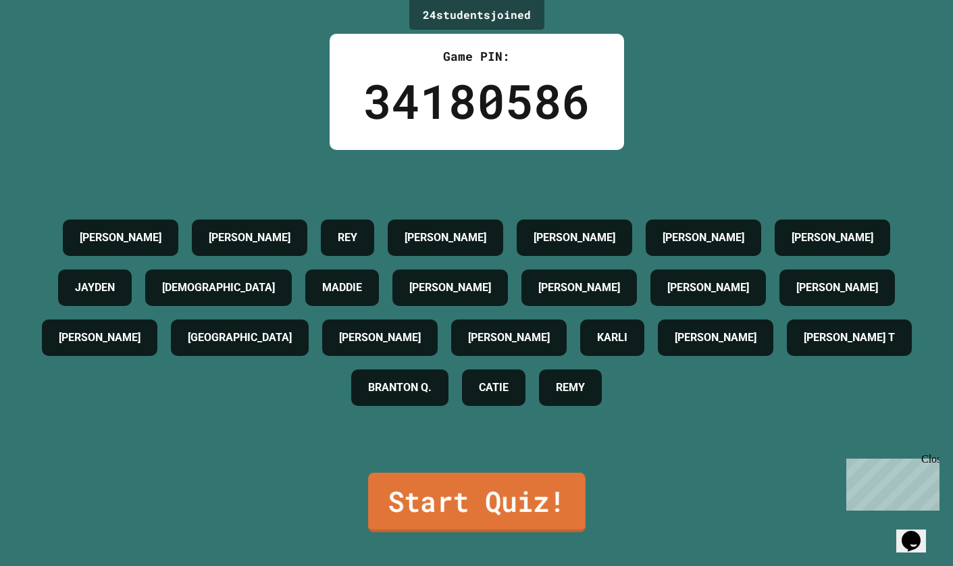
click at [459, 494] on link "Start Quiz!" at bounding box center [477, 502] width 218 height 59
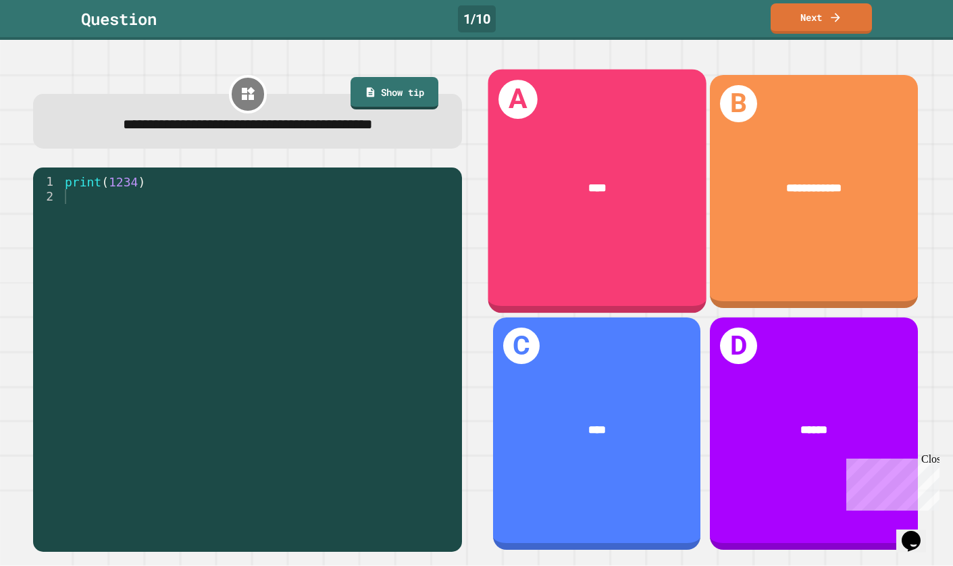
click at [603, 155] on div "****" at bounding box center [597, 187] width 218 height 65
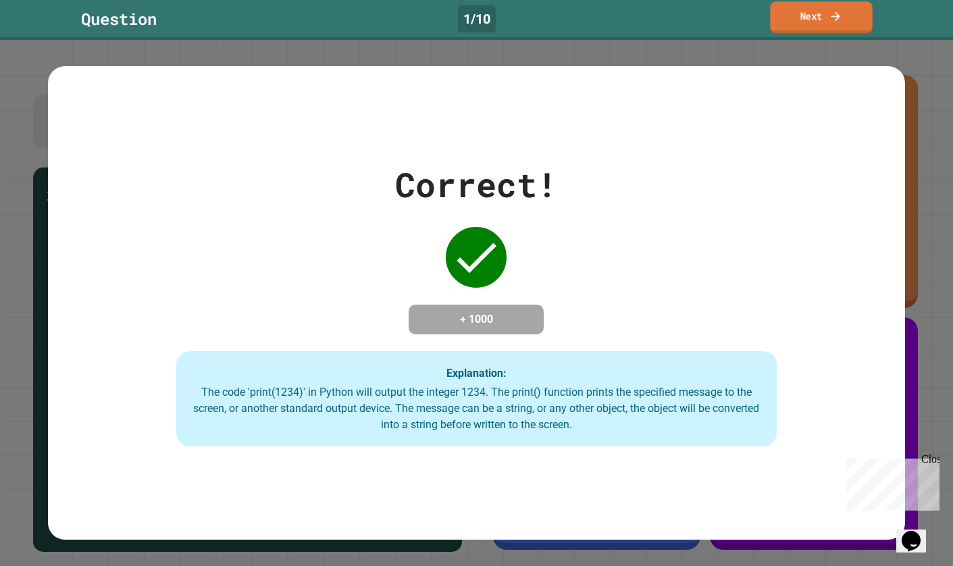
click at [795, 14] on link "Next" at bounding box center [821, 17] width 102 height 32
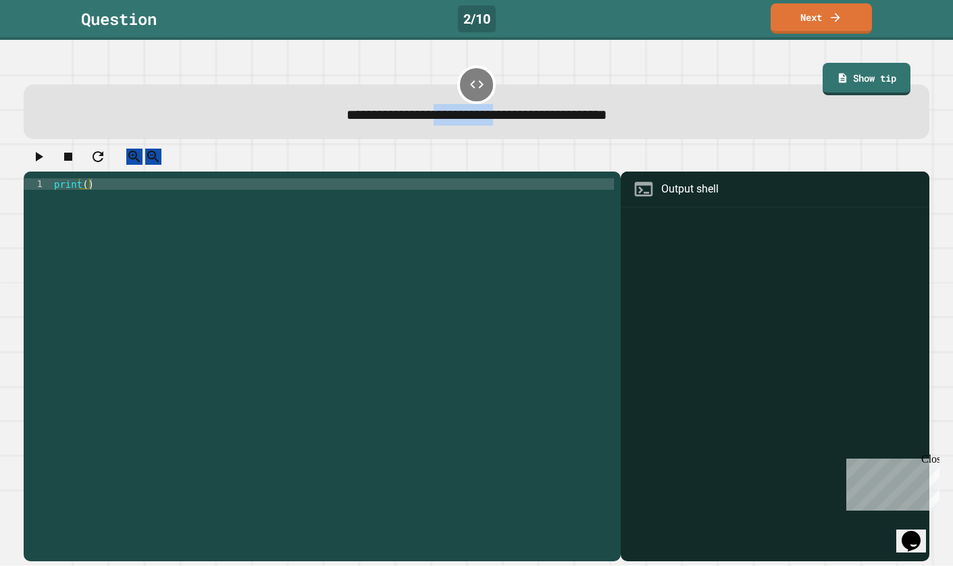
drag, startPoint x: 402, startPoint y: 119, endPoint x: 493, endPoint y: 121, distance: 90.6
click at [493, 121] on span "**********" at bounding box center [477, 114] width 261 height 14
copy span "**********"
click at [86, 197] on div "print ( )" at bounding box center [332, 356] width 563 height 356
click at [47, 165] on icon "button" at bounding box center [38, 157] width 16 height 16
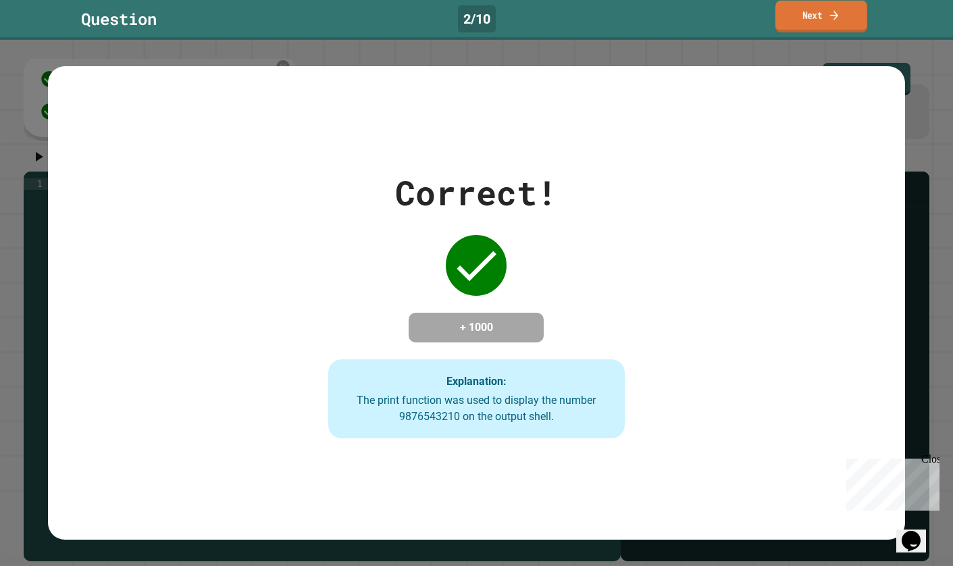
drag, startPoint x: 837, startPoint y: 27, endPoint x: 830, endPoint y: 26, distance: 7.6
click at [830, 26] on link "Next" at bounding box center [822, 17] width 92 height 32
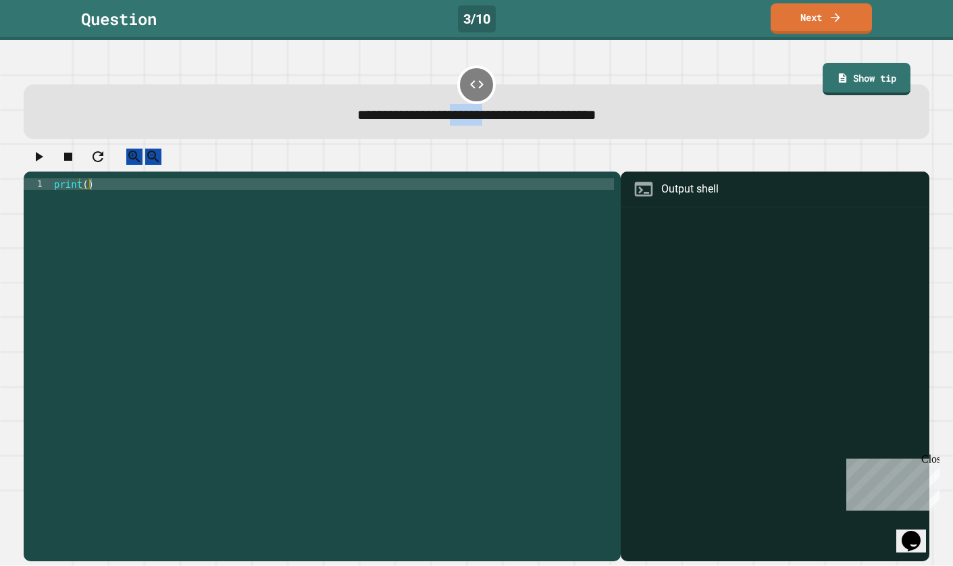
drag, startPoint x: 422, startPoint y: 118, endPoint x: 474, endPoint y: 122, distance: 52.2
click at [474, 122] on span "**********" at bounding box center [476, 114] width 239 height 14
copy span "******"
click at [82, 197] on div "print ( )" at bounding box center [332, 356] width 563 height 356
click at [86, 197] on div "print ( )" at bounding box center [332, 356] width 563 height 356
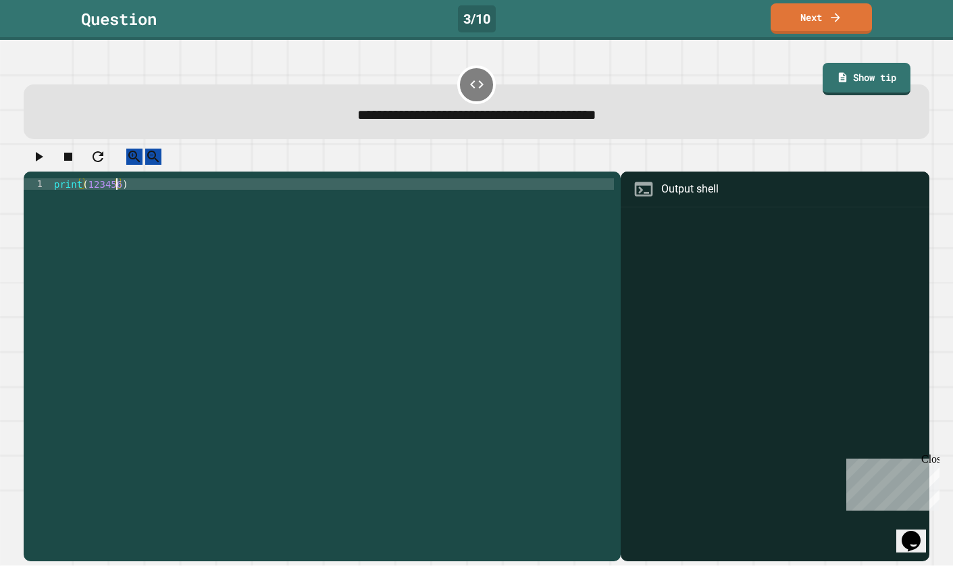
click at [33, 155] on button "button" at bounding box center [38, 157] width 16 height 17
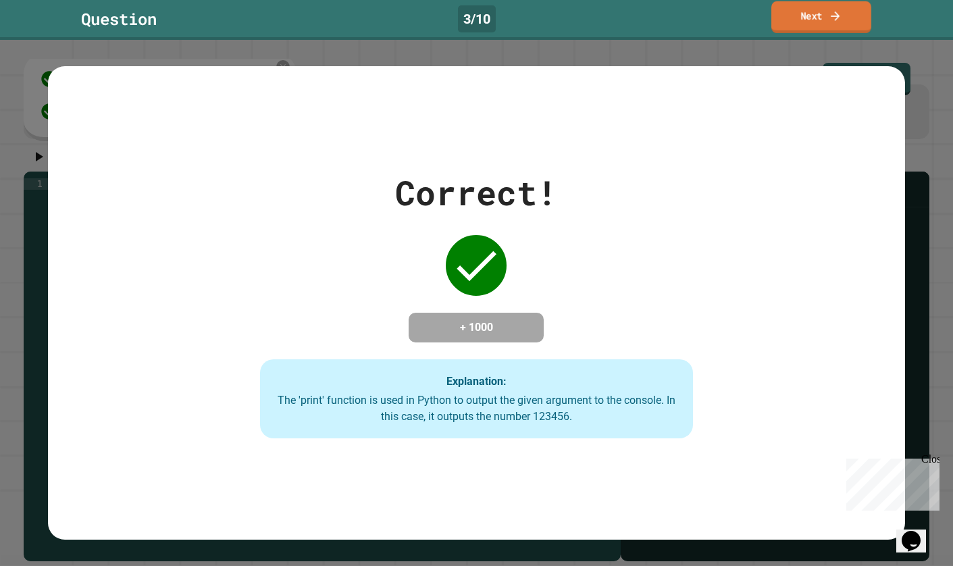
click at [801, 19] on link "Next" at bounding box center [822, 17] width 100 height 32
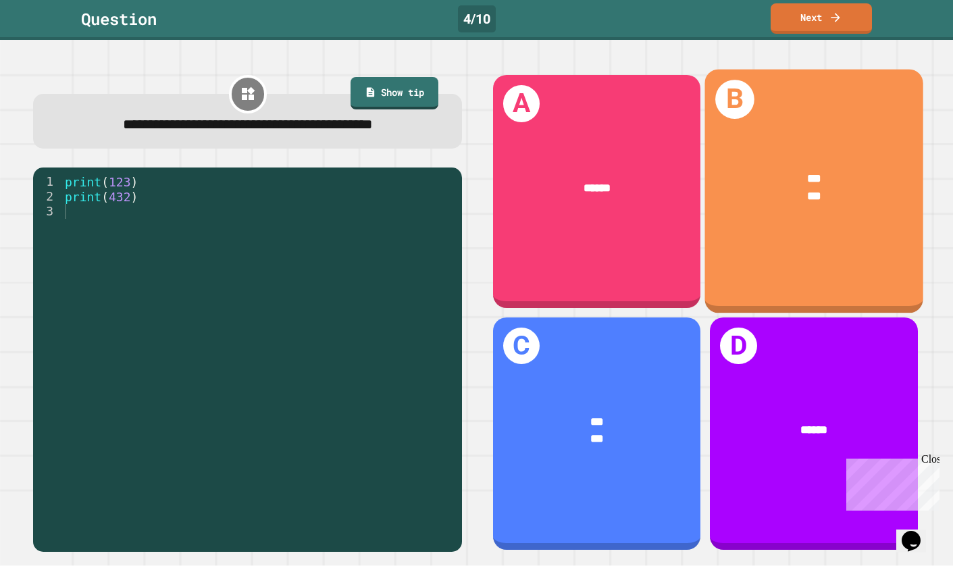
click at [807, 173] on span "***" at bounding box center [814, 178] width 14 height 11
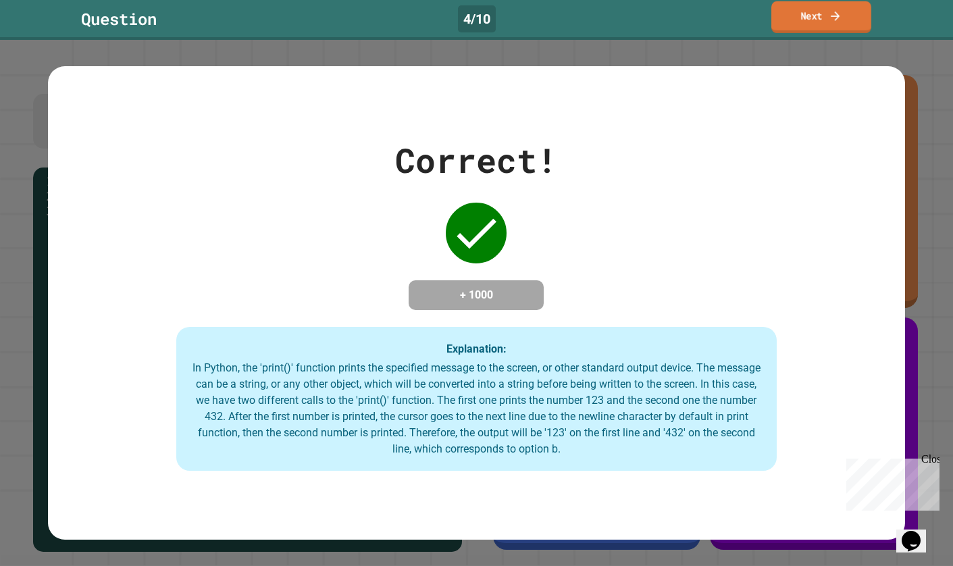
click at [791, 4] on link "Next" at bounding box center [822, 17] width 100 height 32
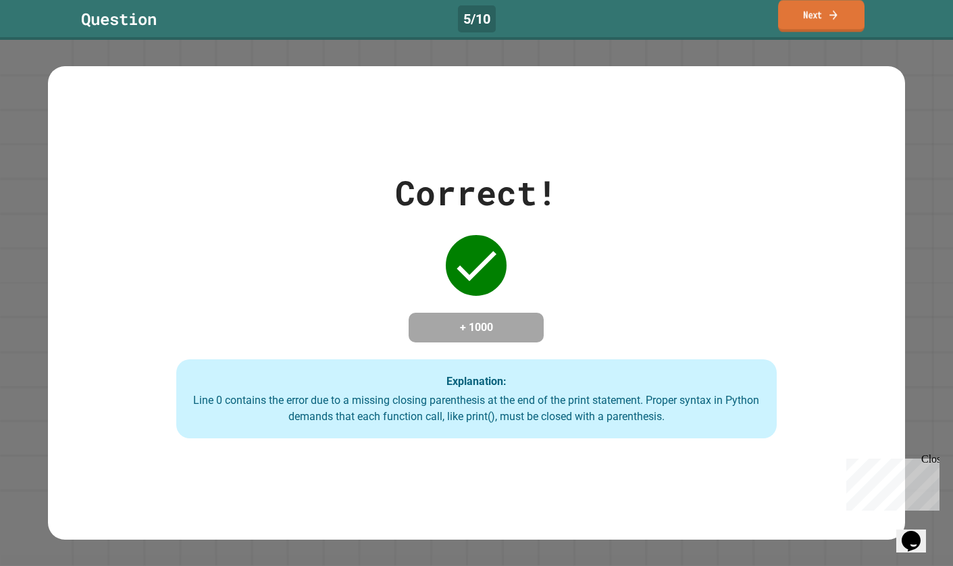
click at [786, 16] on link "Next" at bounding box center [821, 16] width 86 height 32
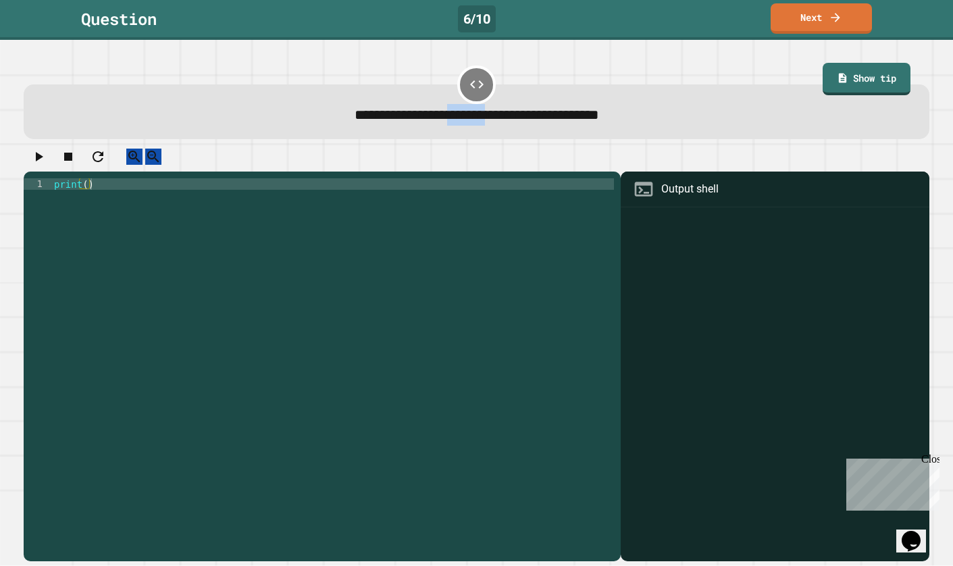
drag, startPoint x: 418, startPoint y: 120, endPoint x: 477, endPoint y: 124, distance: 59.0
click at [477, 122] on span "**********" at bounding box center [477, 114] width 245 height 14
copy span "*******"
drag, startPoint x: 151, startPoint y: 252, endPoint x: 139, endPoint y: 245, distance: 14.8
click at [143, 249] on div "print ( )" at bounding box center [332, 356] width 563 height 356
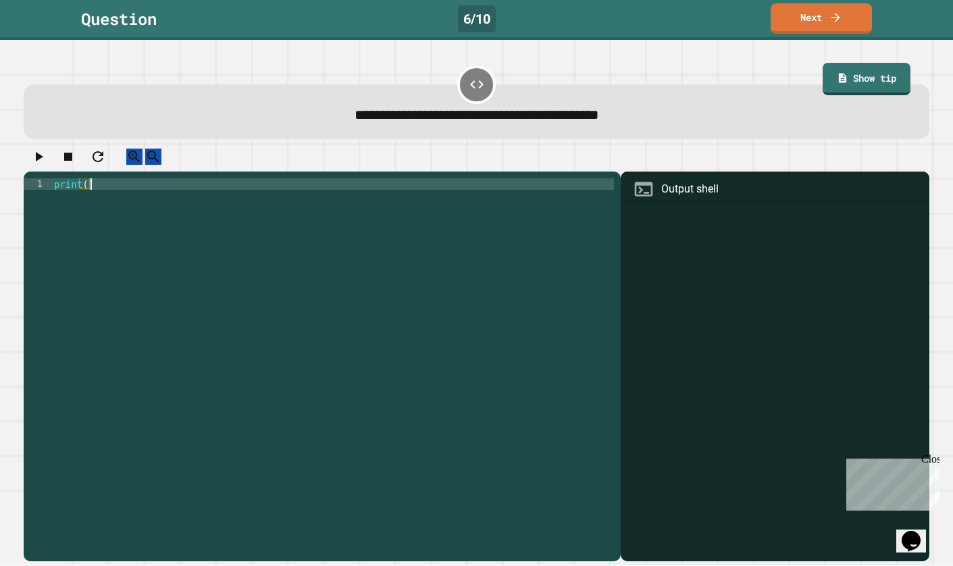
click at [84, 194] on div "print ( )" at bounding box center [332, 356] width 563 height 356
click at [84, 195] on div "print ( )" at bounding box center [332, 356] width 563 height 356
click at [48, 149] on div at bounding box center [476, 161] width 905 height 24
click at [47, 151] on button "button" at bounding box center [38, 157] width 16 height 17
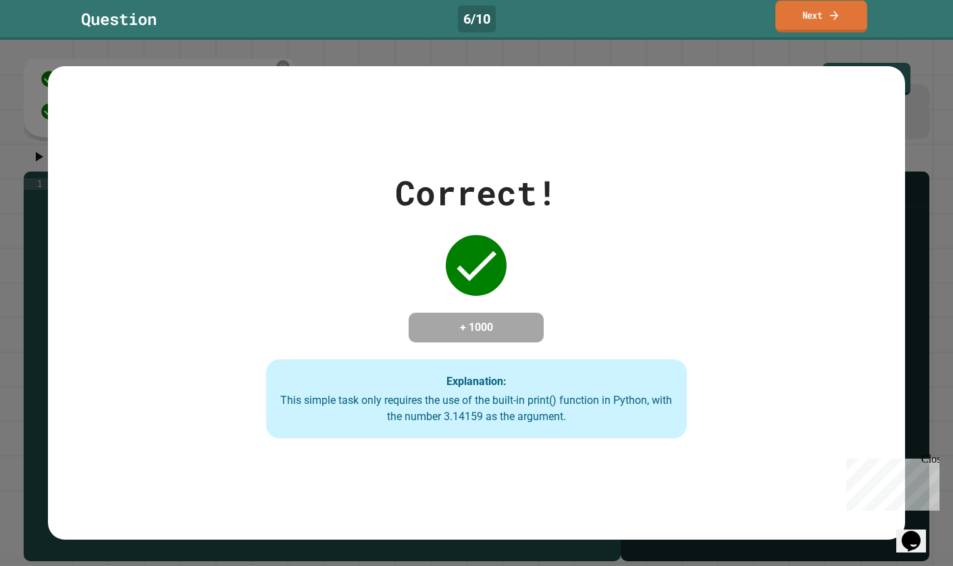
click at [789, 24] on link "Next" at bounding box center [822, 17] width 92 height 32
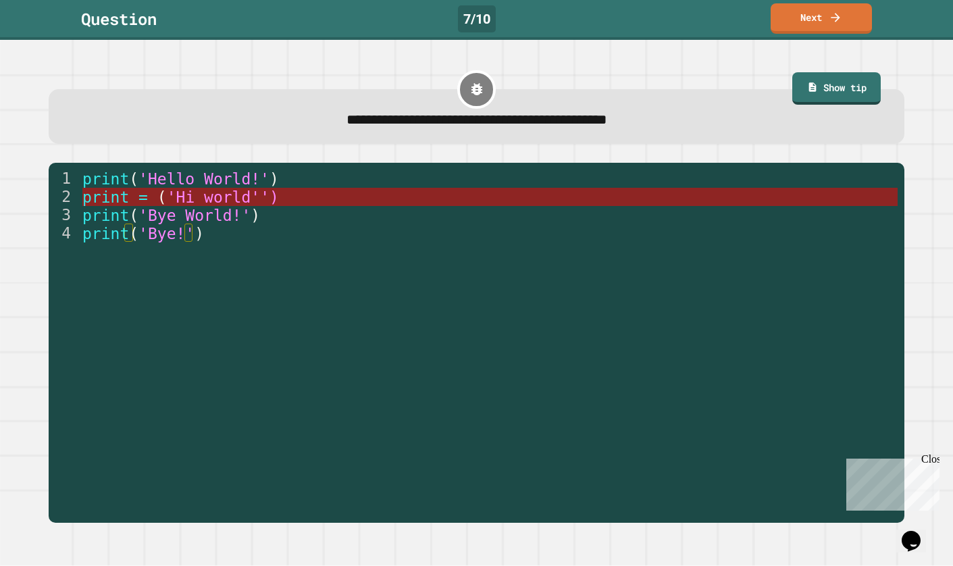
click at [224, 198] on span "'Hi world'')" at bounding box center [223, 198] width 112 height 18
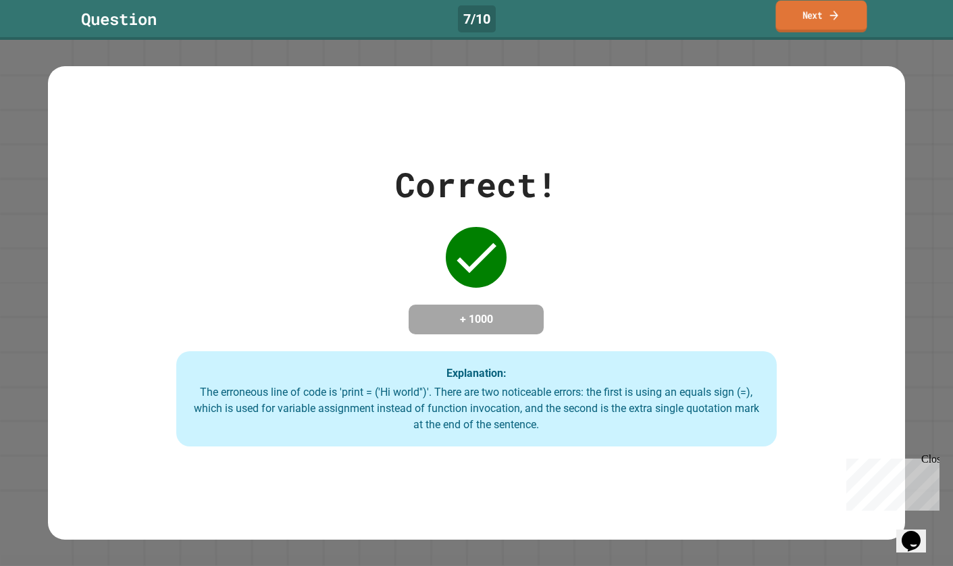
click at [805, 16] on link "Next" at bounding box center [821, 17] width 91 height 32
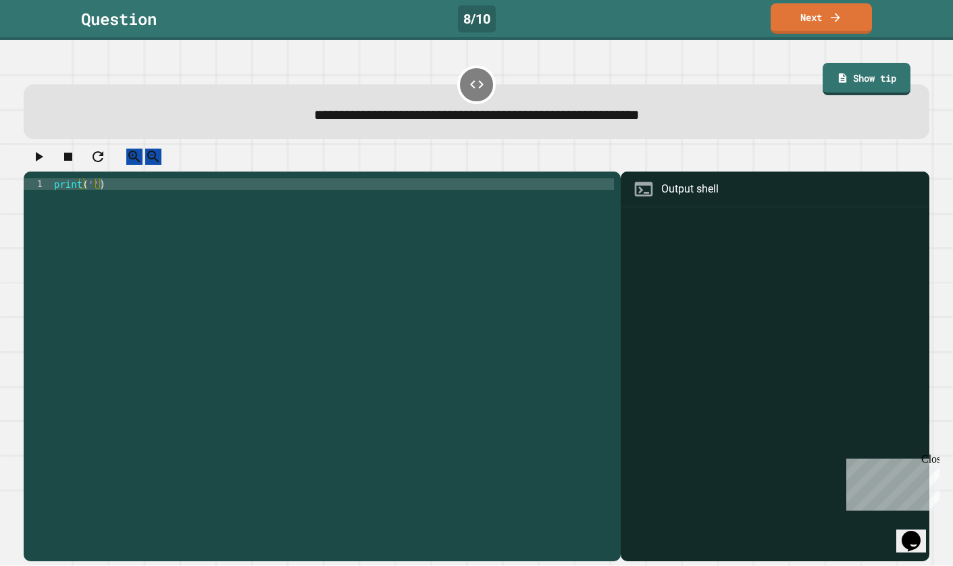
click at [87, 195] on div "print ( '' )" at bounding box center [332, 356] width 563 height 356
type textarea "**********"
click at [47, 165] on icon "button" at bounding box center [38, 157] width 16 height 16
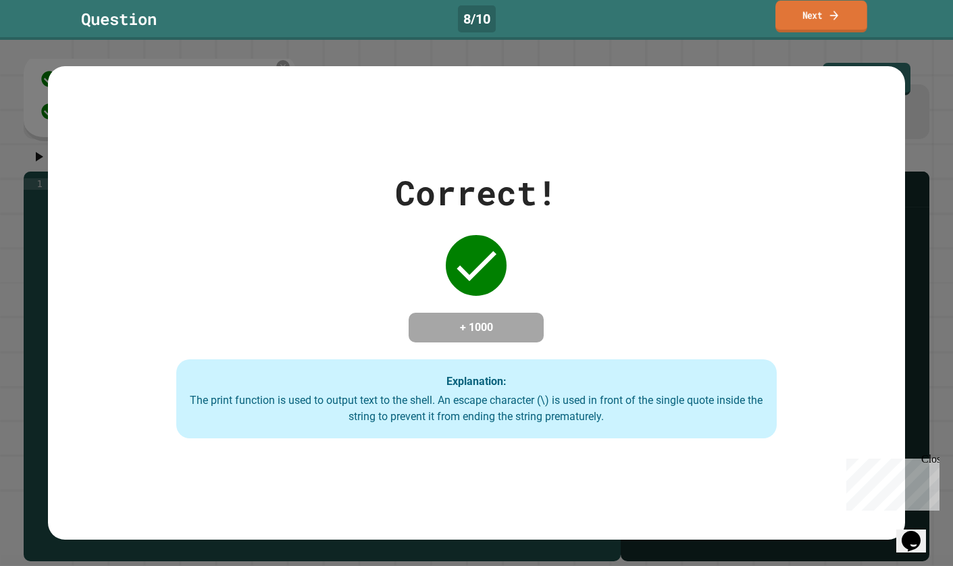
click at [862, 16] on link "Next" at bounding box center [822, 17] width 92 height 32
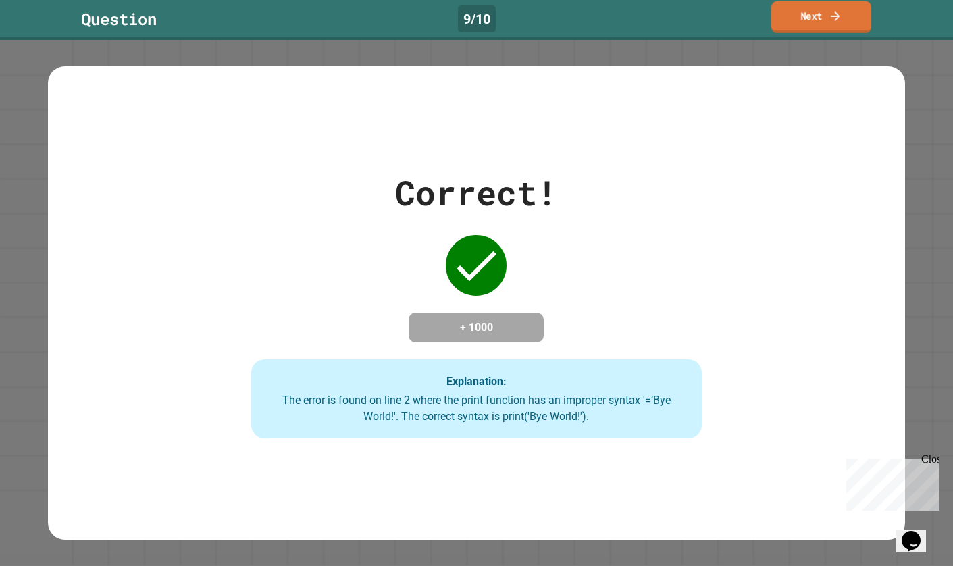
click at [804, 27] on link "Next" at bounding box center [822, 17] width 100 height 32
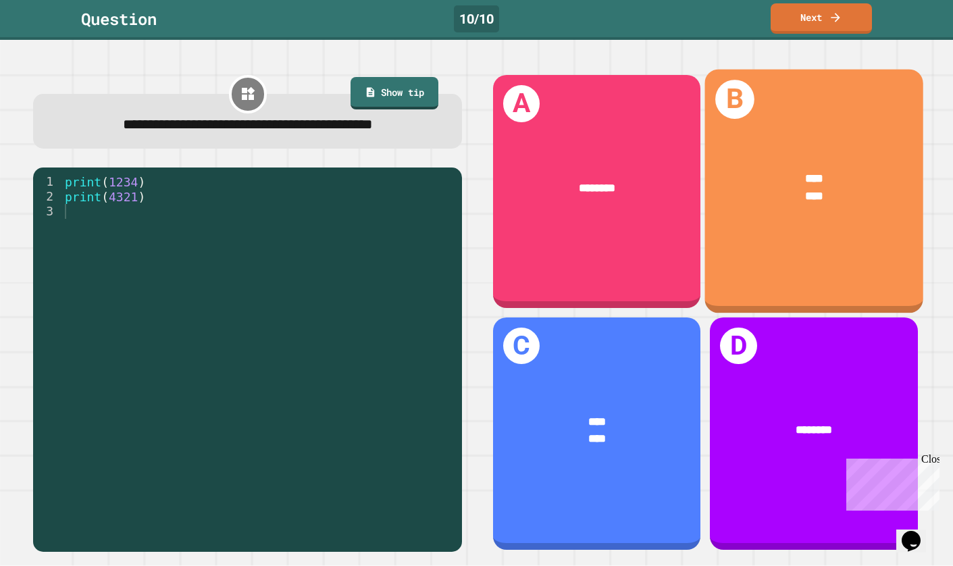
click at [857, 194] on div "****" at bounding box center [815, 197] width 170 height 18
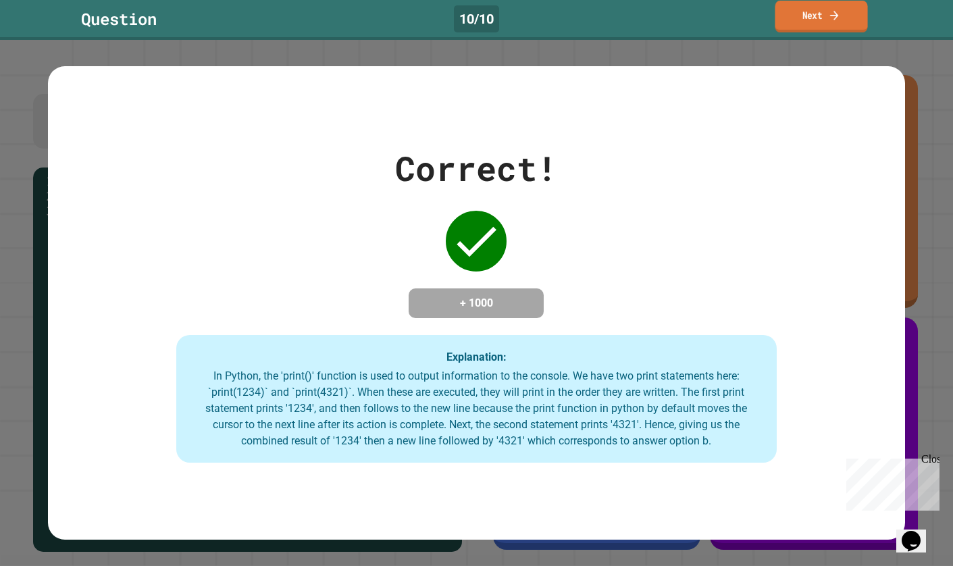
click at [799, 23] on link "Next" at bounding box center [821, 17] width 93 height 32
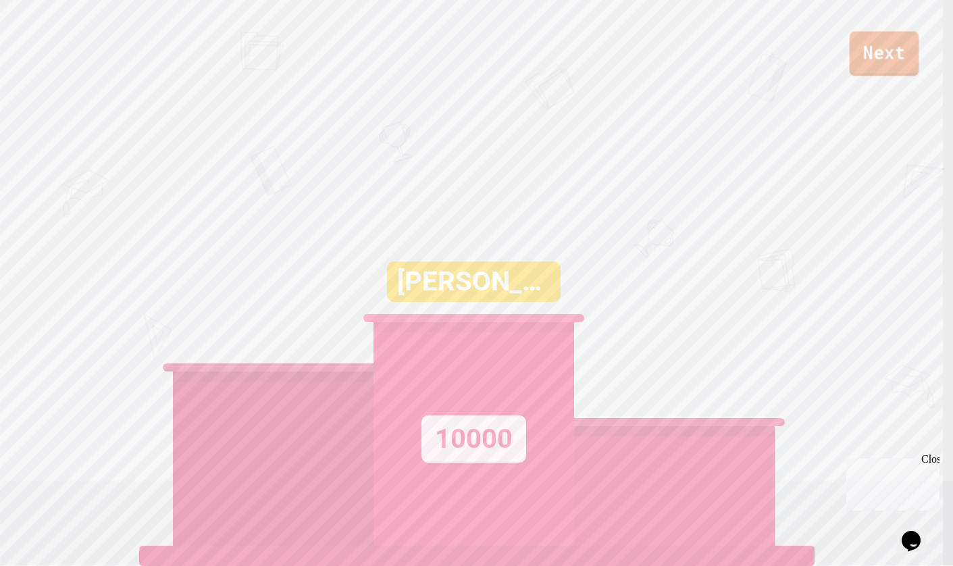
click at [859, 61] on link "Next" at bounding box center [885, 53] width 70 height 45
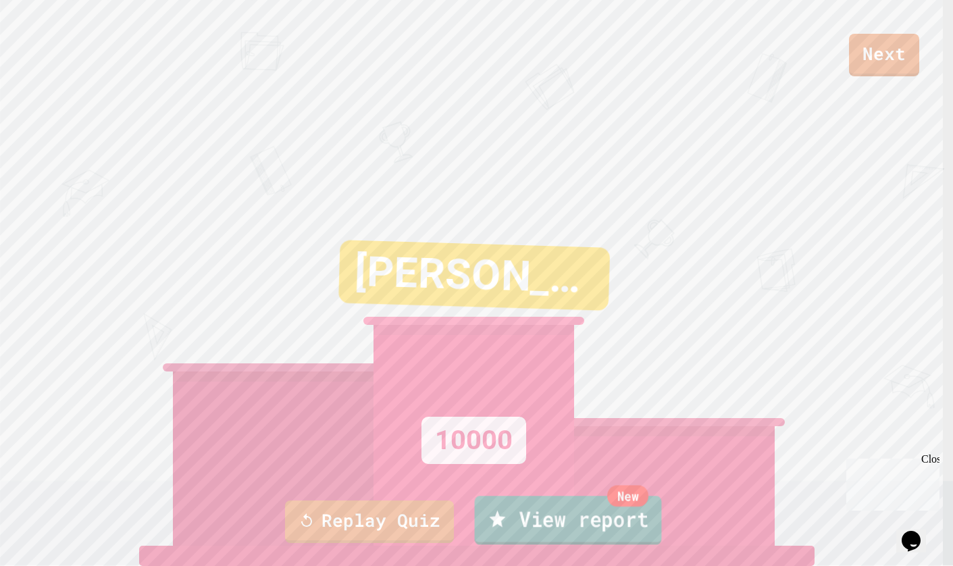
click at [541, 514] on link "New View report" at bounding box center [567, 520] width 187 height 49
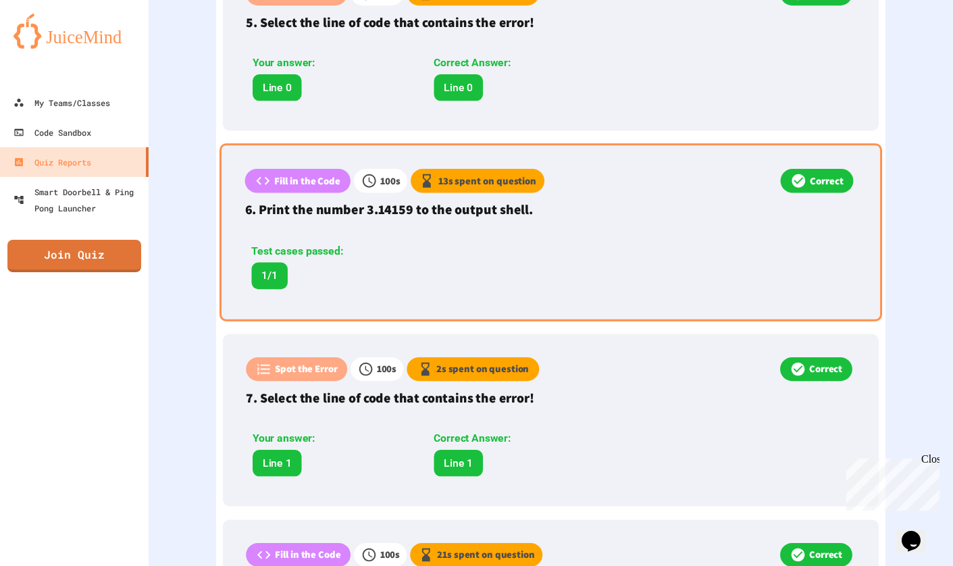
scroll to position [1284, 0]
